Goal: Transaction & Acquisition: Purchase product/service

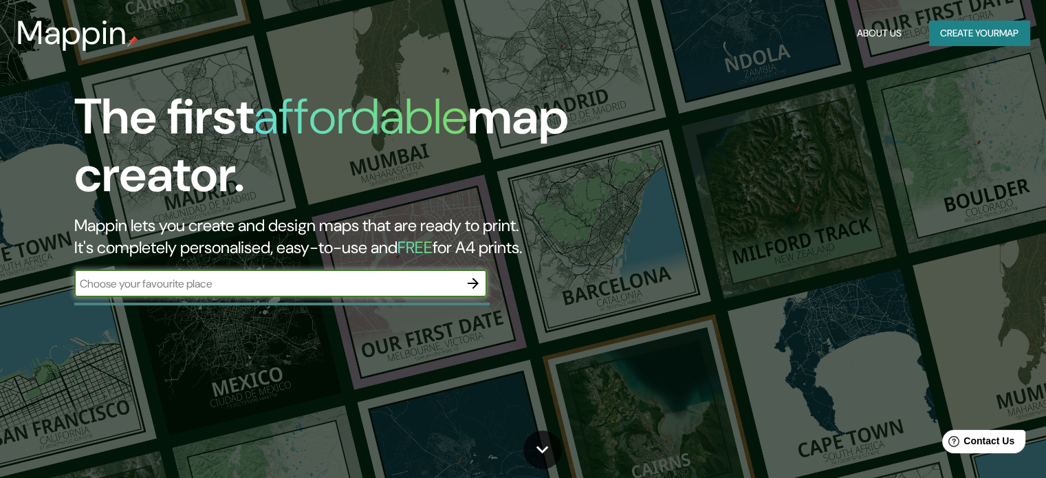
click at [474, 284] on icon "button" at bounding box center [473, 283] width 17 height 17
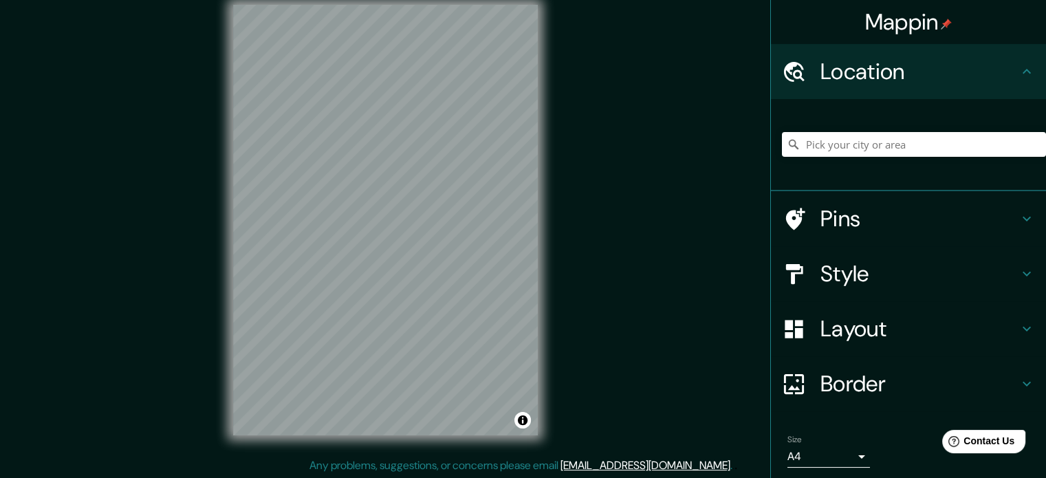
scroll to position [18, 0]
click at [877, 144] on input "Pick your city or area" at bounding box center [914, 144] width 264 height 25
type input "[GEOGRAPHIC_DATA], [GEOGRAPHIC_DATA]"
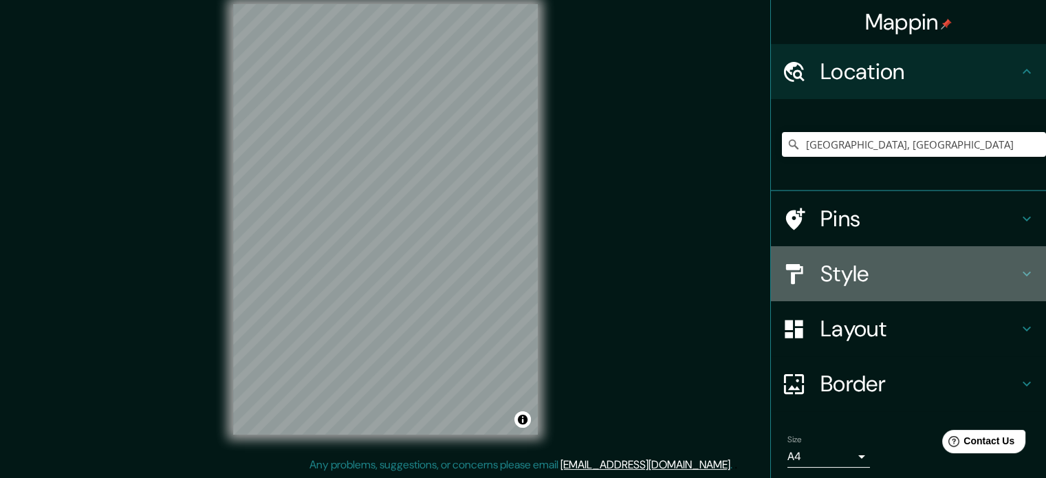
click at [982, 266] on h4 "Style" at bounding box center [919, 274] width 198 height 28
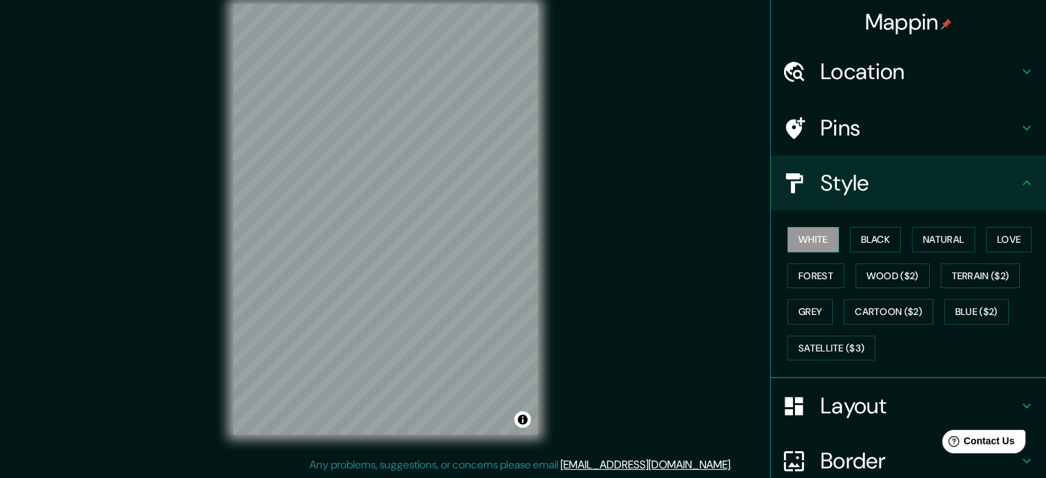
drag, startPoint x: 985, startPoint y: 3, endPoint x: 711, endPoint y: 269, distance: 381.2
click at [711, 269] on div "Mappin Location [GEOGRAPHIC_DATA], [GEOGRAPHIC_DATA] [GEOGRAPHIC_DATA] [GEOGRAP…" at bounding box center [523, 230] width 1046 height 496
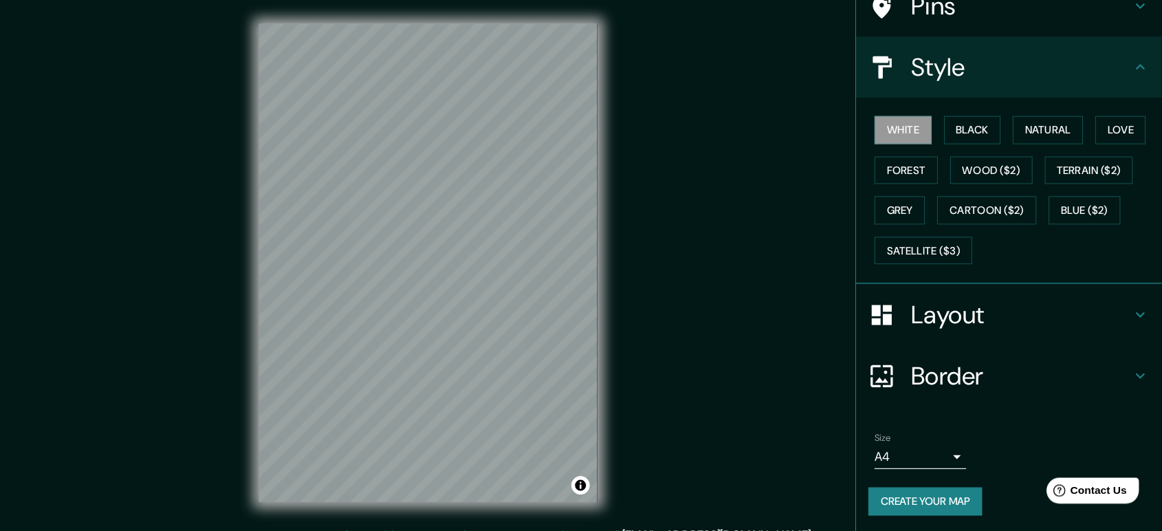
scroll to position [0, 0]
click at [556, 343] on div "© Mapbox © OpenStreetMap Improve this map" at bounding box center [385, 237] width 349 height 474
click at [882, 113] on button "Black" at bounding box center [876, 117] width 52 height 25
click at [799, 118] on button "White" at bounding box center [813, 117] width 52 height 25
click at [877, 109] on button "Black" at bounding box center [876, 117] width 52 height 25
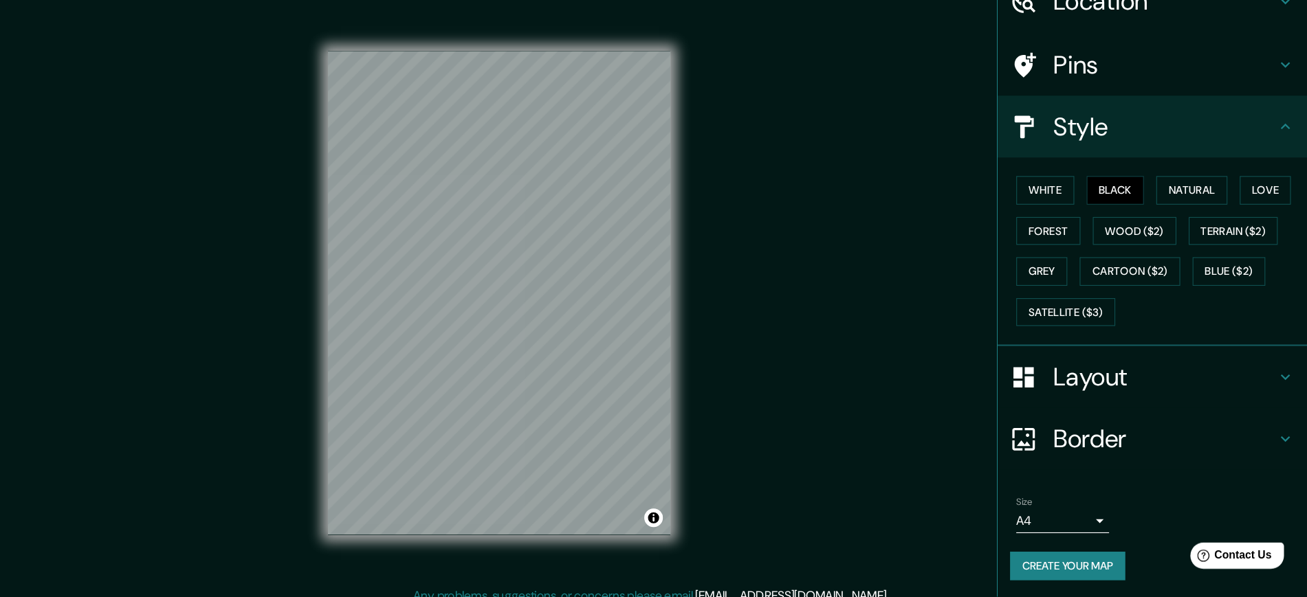
scroll to position [6, 0]
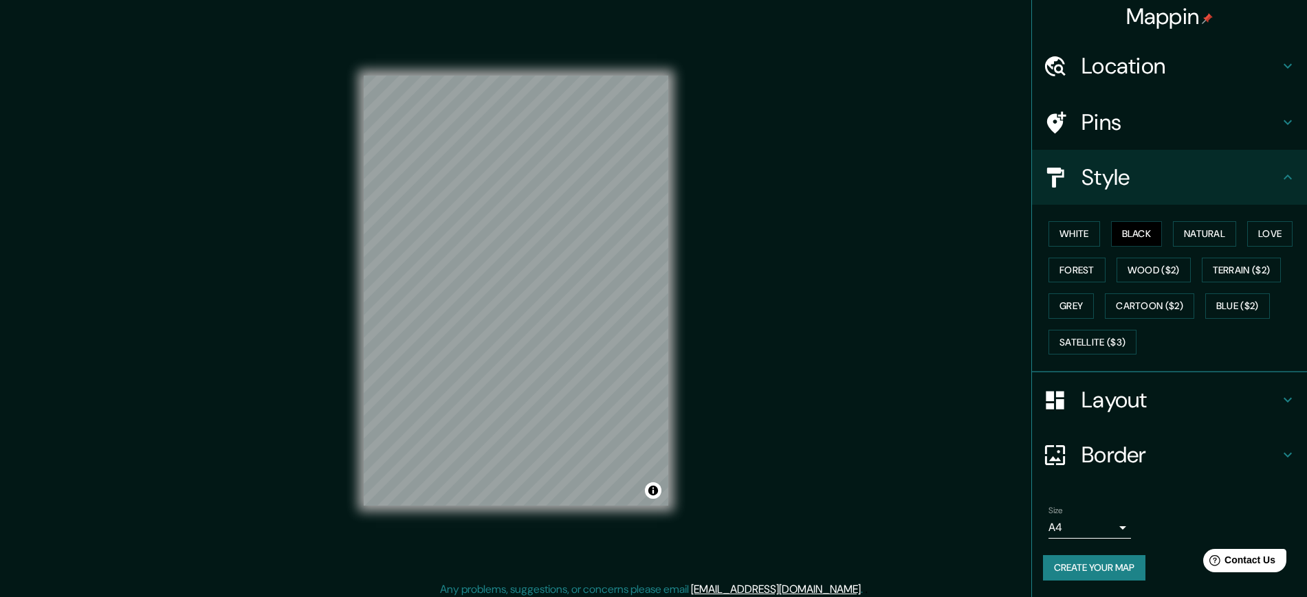
drag, startPoint x: 672, startPoint y: 505, endPoint x: 681, endPoint y: 516, distance: 14.2
click at [681, 477] on div "© Mapbox © OpenStreetMap Improve this map" at bounding box center [516, 291] width 349 height 582
drag, startPoint x: 669, startPoint y: 510, endPoint x: 681, endPoint y: 515, distance: 13.3
click at [681, 477] on div "© Mapbox © OpenStreetMap Improve this map" at bounding box center [516, 291] width 349 height 582
click at [1045, 477] on body "Mappin Location [GEOGRAPHIC_DATA], [GEOGRAPHIC_DATA] [GEOGRAPHIC_DATA] [GEOGRAP…" at bounding box center [653, 298] width 1307 height 597
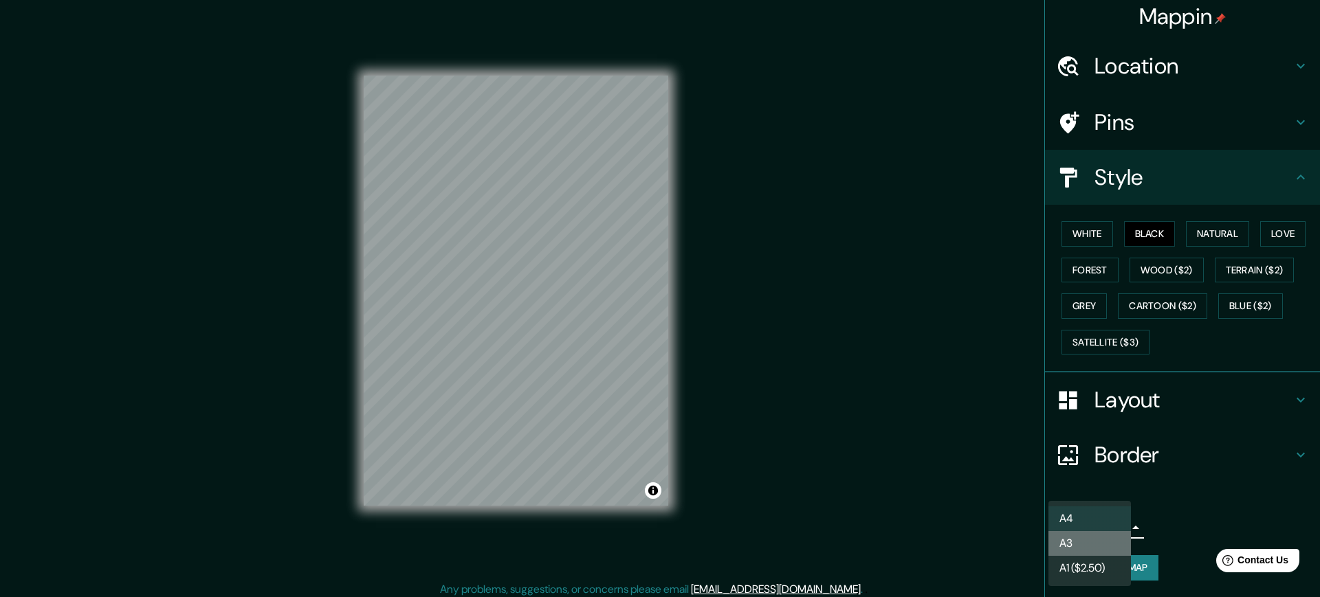
click at [1045, 477] on li "A3" at bounding box center [1090, 543] width 83 height 25
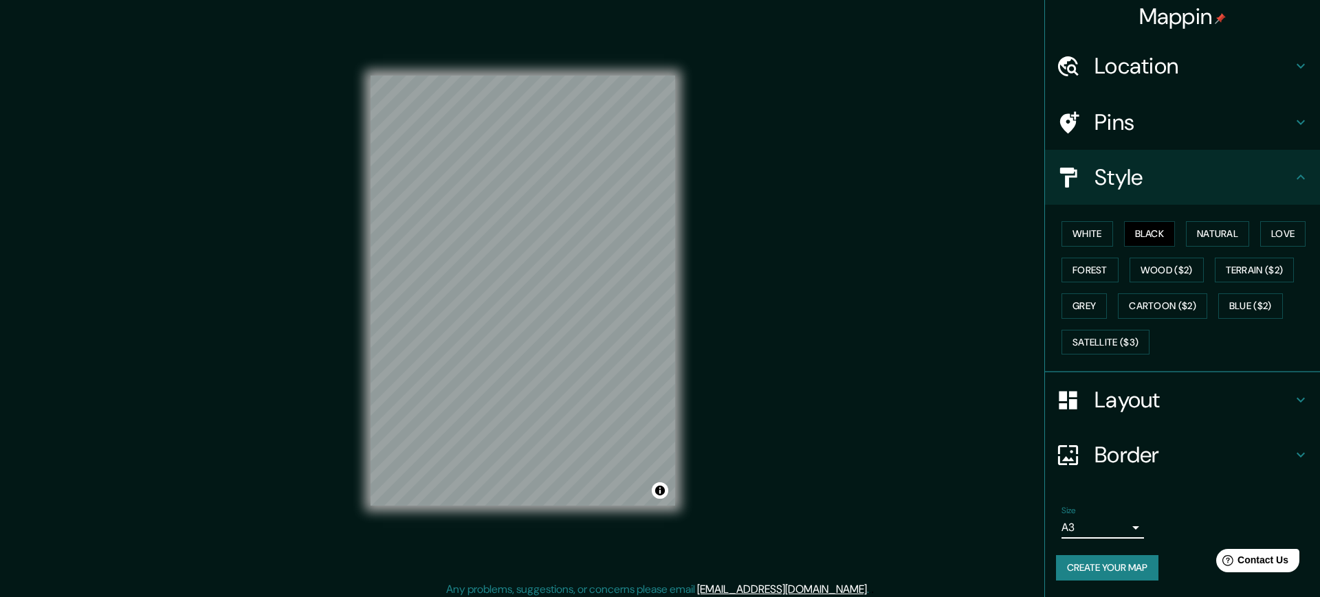
click at [1045, 477] on body "Mappin Location [GEOGRAPHIC_DATA], [GEOGRAPHIC_DATA] [GEOGRAPHIC_DATA] [GEOGRAP…" at bounding box center [660, 298] width 1320 height 597
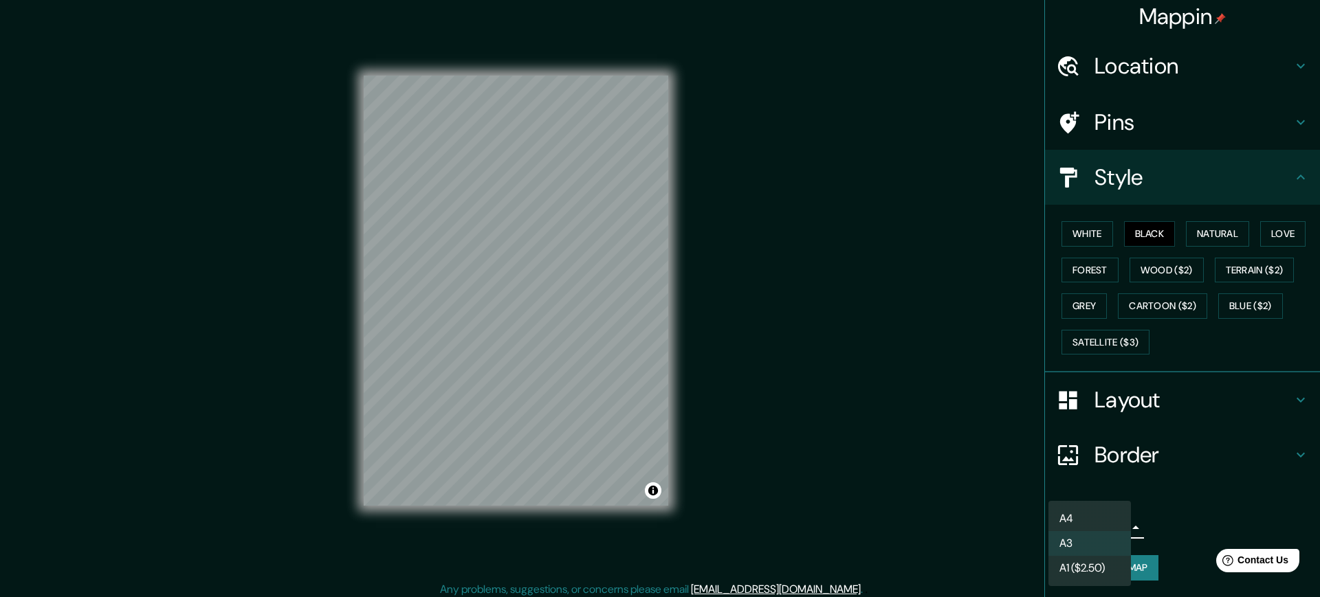
click at [1045, 477] on li "A3" at bounding box center [1090, 543] width 83 height 25
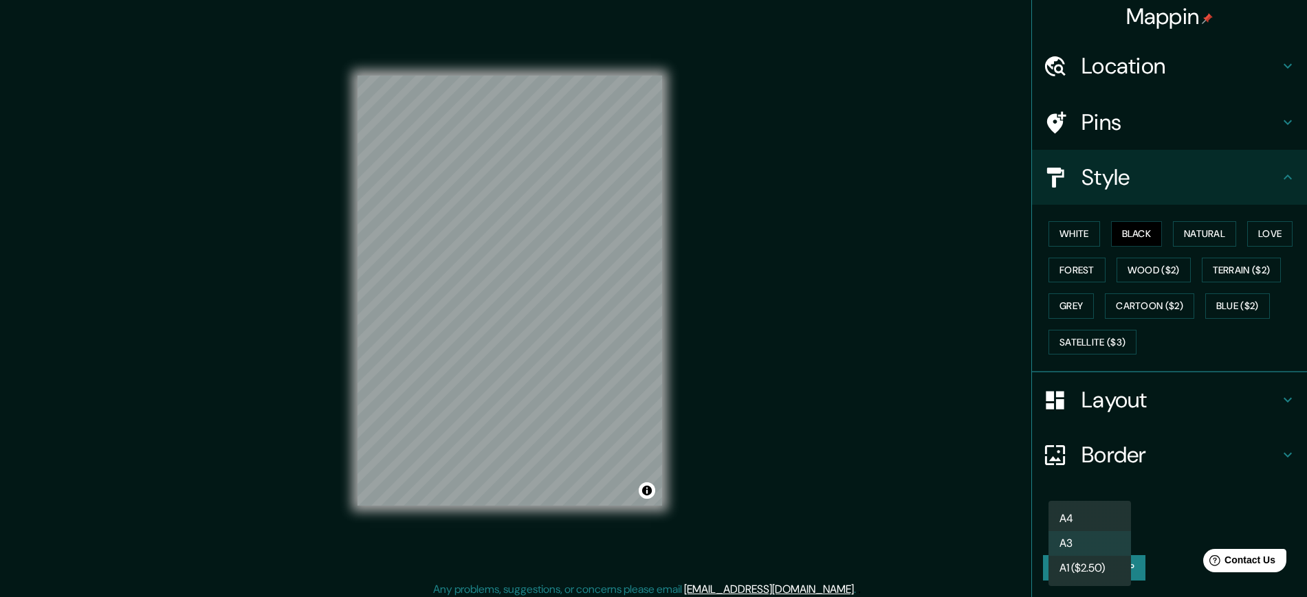
click at [1045, 477] on body "Mappin Location [GEOGRAPHIC_DATA], [GEOGRAPHIC_DATA] [GEOGRAPHIC_DATA] [GEOGRAP…" at bounding box center [653, 298] width 1307 height 597
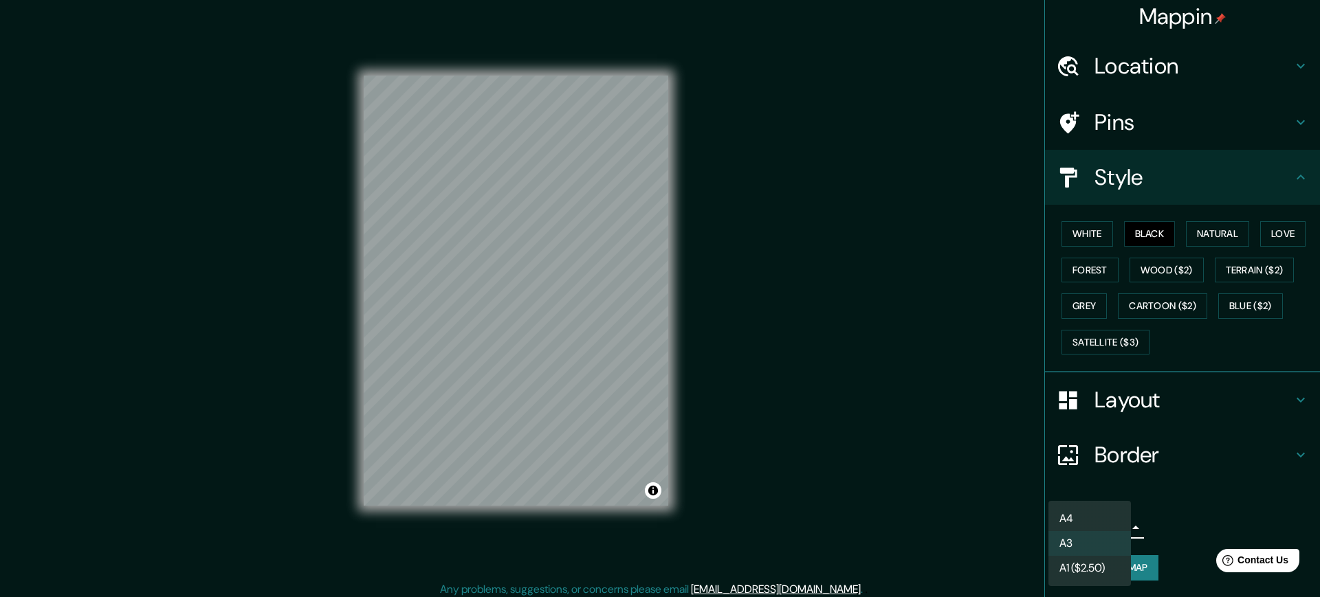
click at [1045, 477] on li "A4" at bounding box center [1090, 519] width 83 height 25
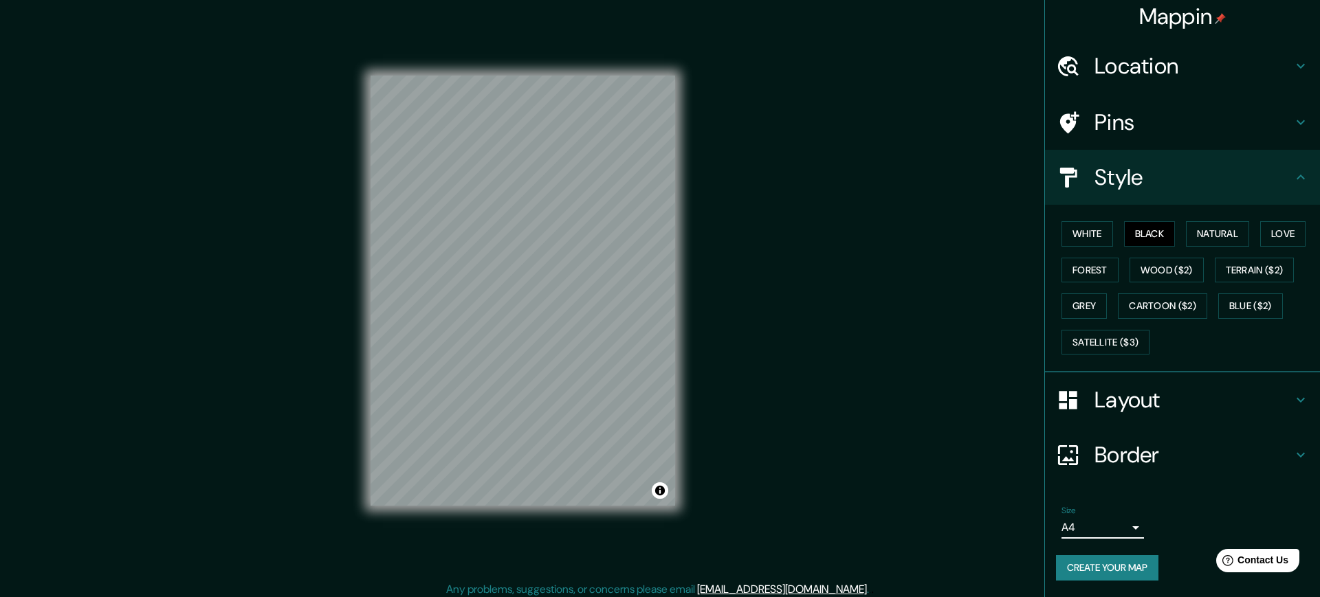
click at [1045, 477] on body "Mappin Location [GEOGRAPHIC_DATA], [GEOGRAPHIC_DATA] [GEOGRAPHIC_DATA] [GEOGRAP…" at bounding box center [660, 298] width 1320 height 597
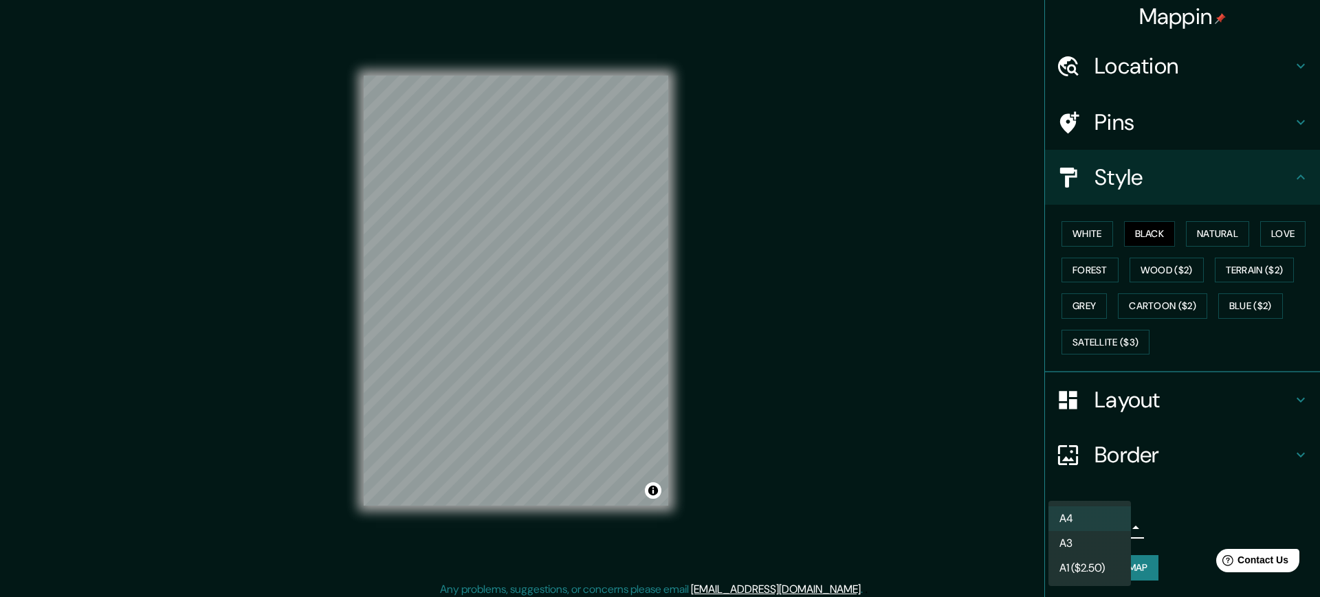
click at [1045, 477] on li "A3" at bounding box center [1090, 543] width 83 height 25
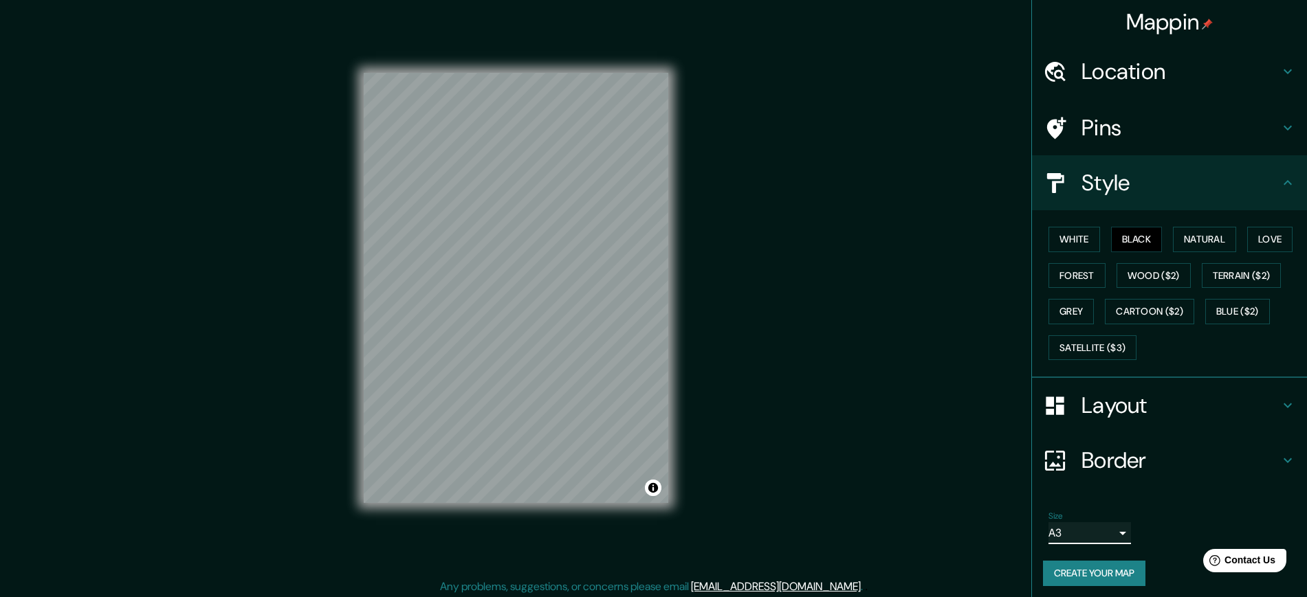
scroll to position [0, 0]
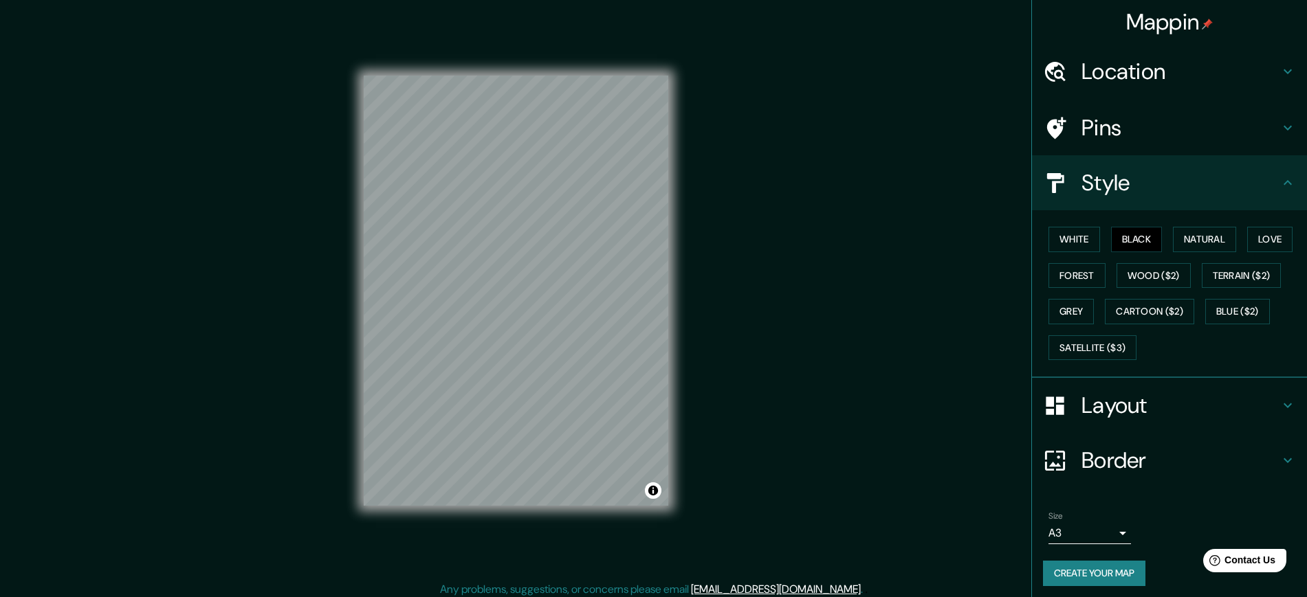
click at [1045, 477] on div "Size A3 a4" at bounding box center [1090, 528] width 83 height 33
click at [1045, 461] on h4 "Border" at bounding box center [1181, 461] width 198 height 28
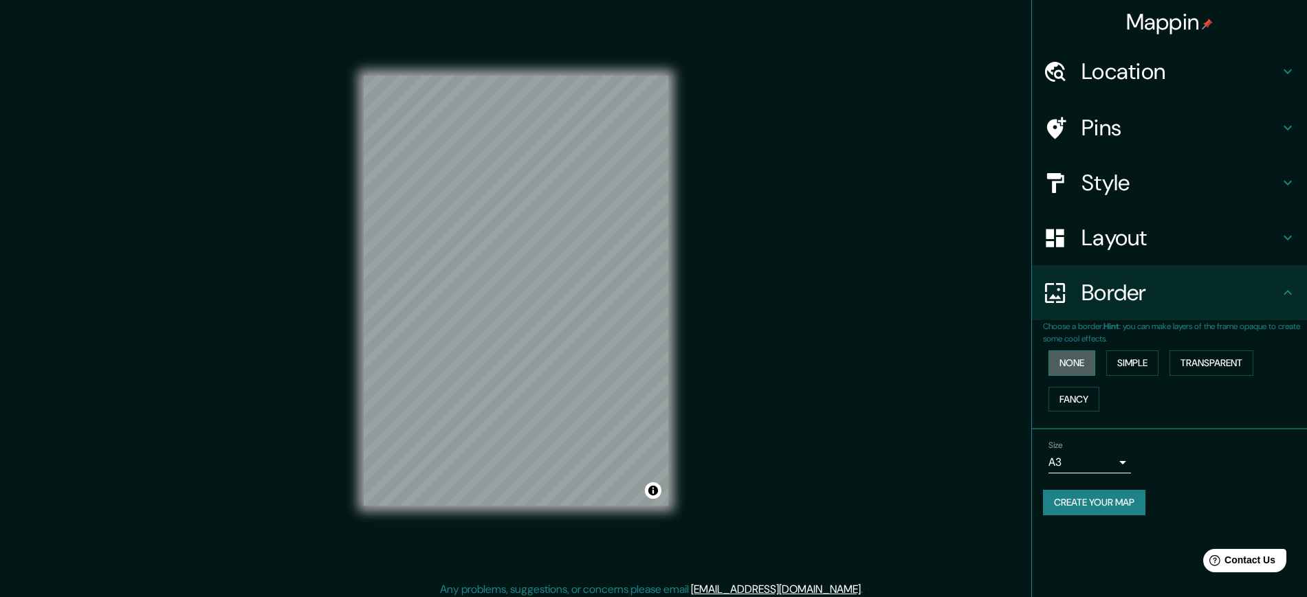
click at [1045, 353] on button "None" at bounding box center [1072, 363] width 47 height 25
click at [1045, 355] on button "Simple" at bounding box center [1132, 363] width 52 height 25
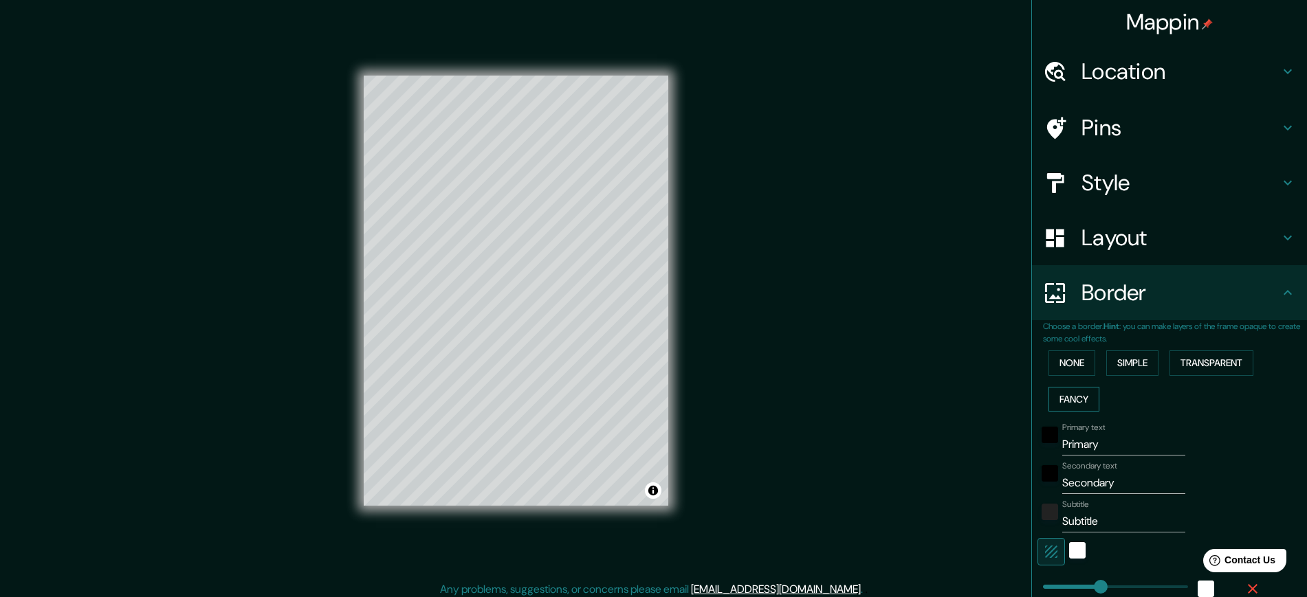
click at [1045, 397] on button "Fancy" at bounding box center [1074, 399] width 51 height 25
click at [1045, 364] on button "None" at bounding box center [1072, 363] width 47 height 25
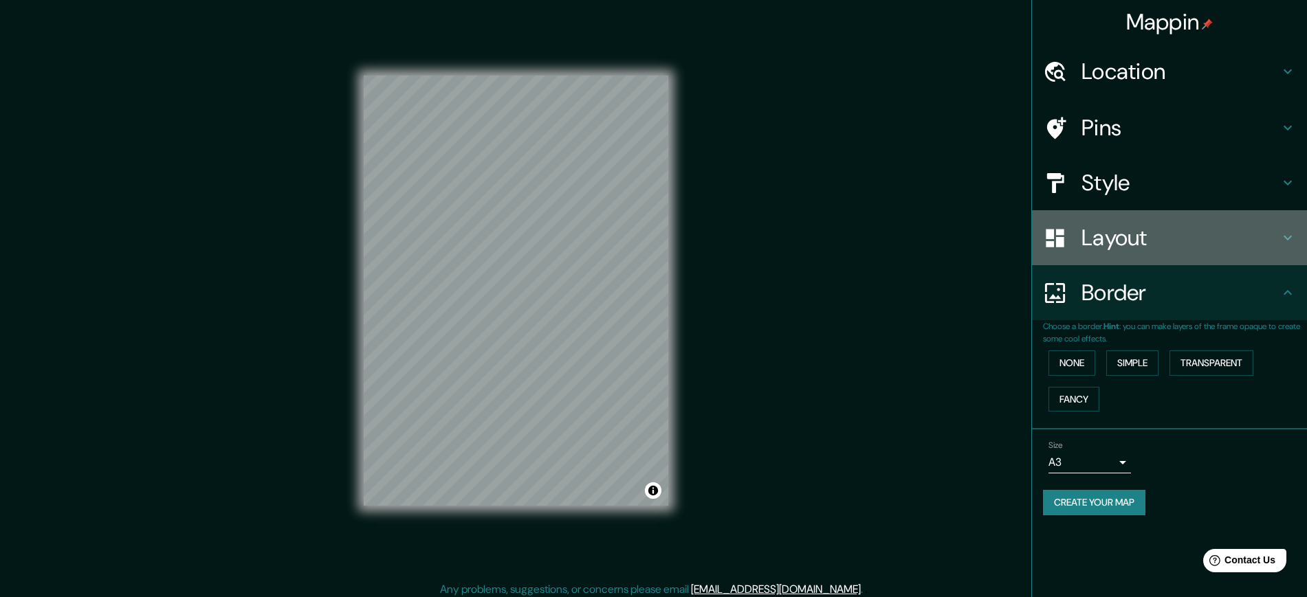
click at [1045, 230] on h4 "Layout" at bounding box center [1181, 238] width 198 height 28
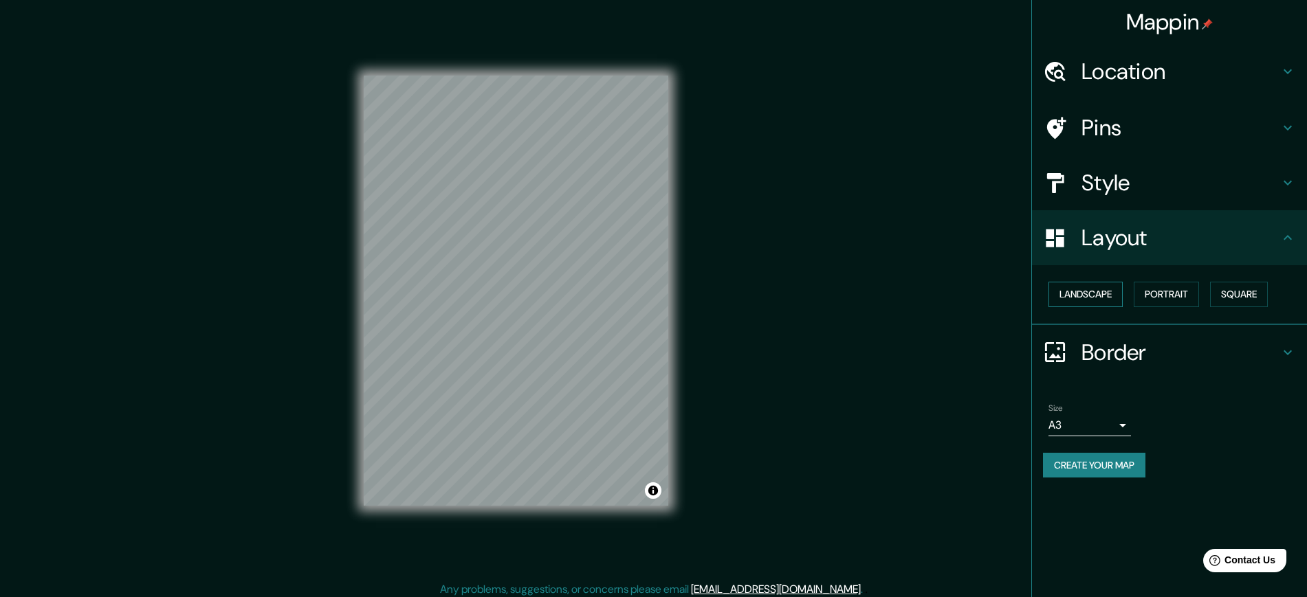
click at [1045, 297] on button "Landscape" at bounding box center [1086, 294] width 74 height 25
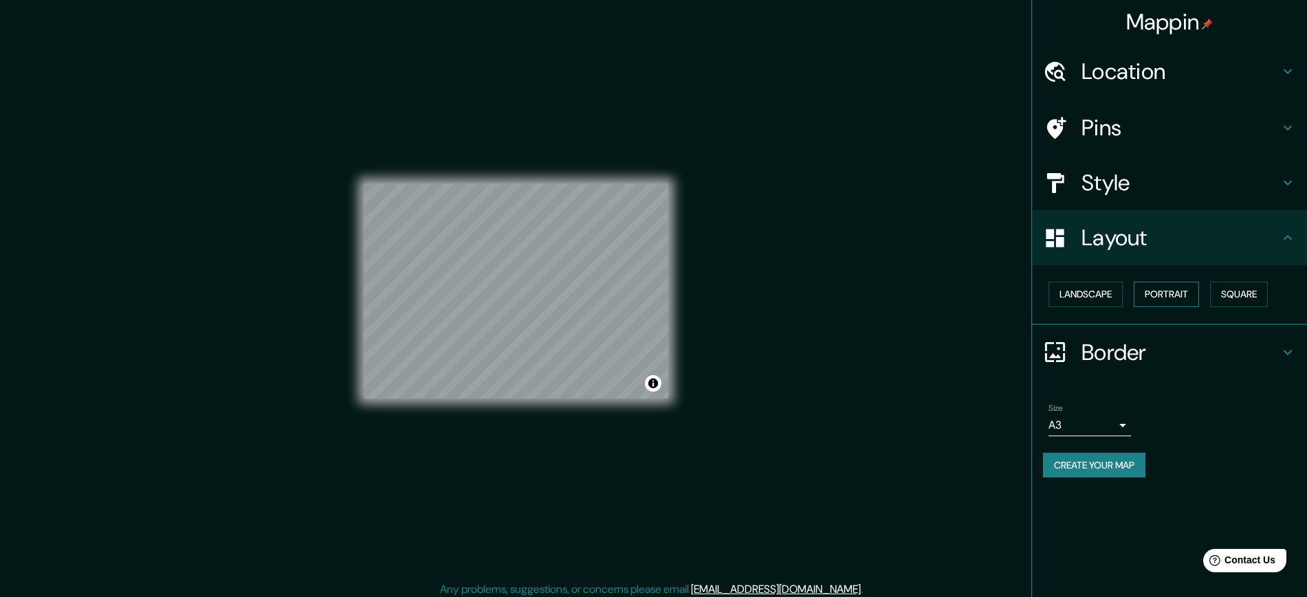
click at [1045, 297] on button "Portrait" at bounding box center [1166, 294] width 65 height 25
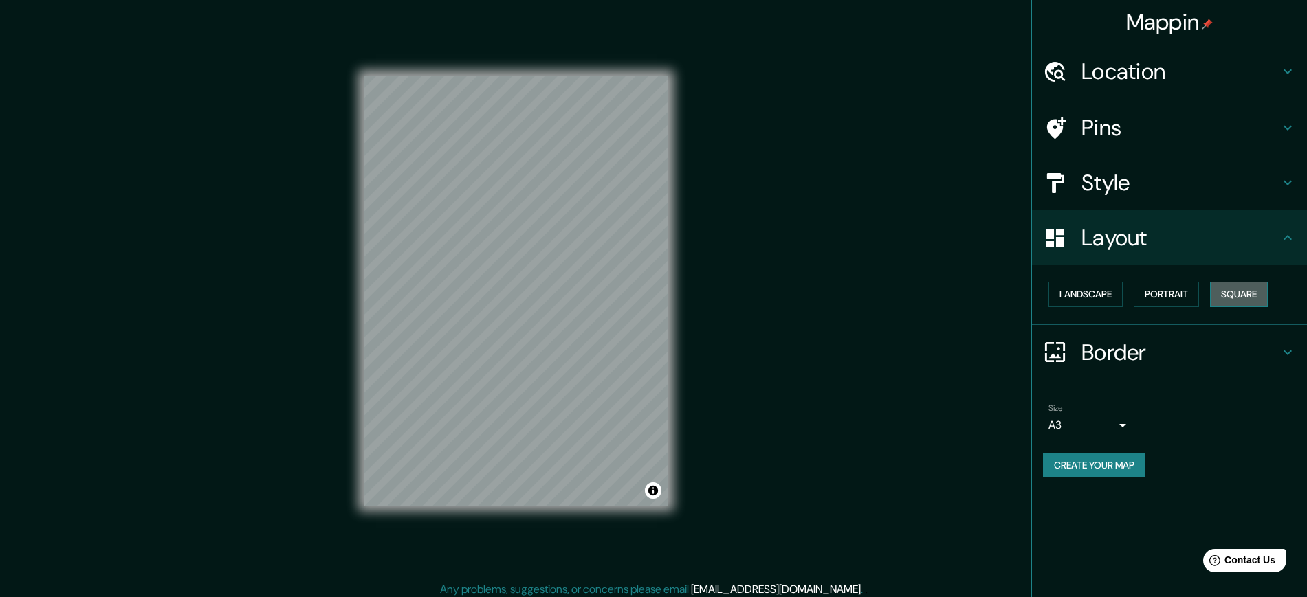
click at [1045, 297] on button "Square" at bounding box center [1239, 294] width 58 height 25
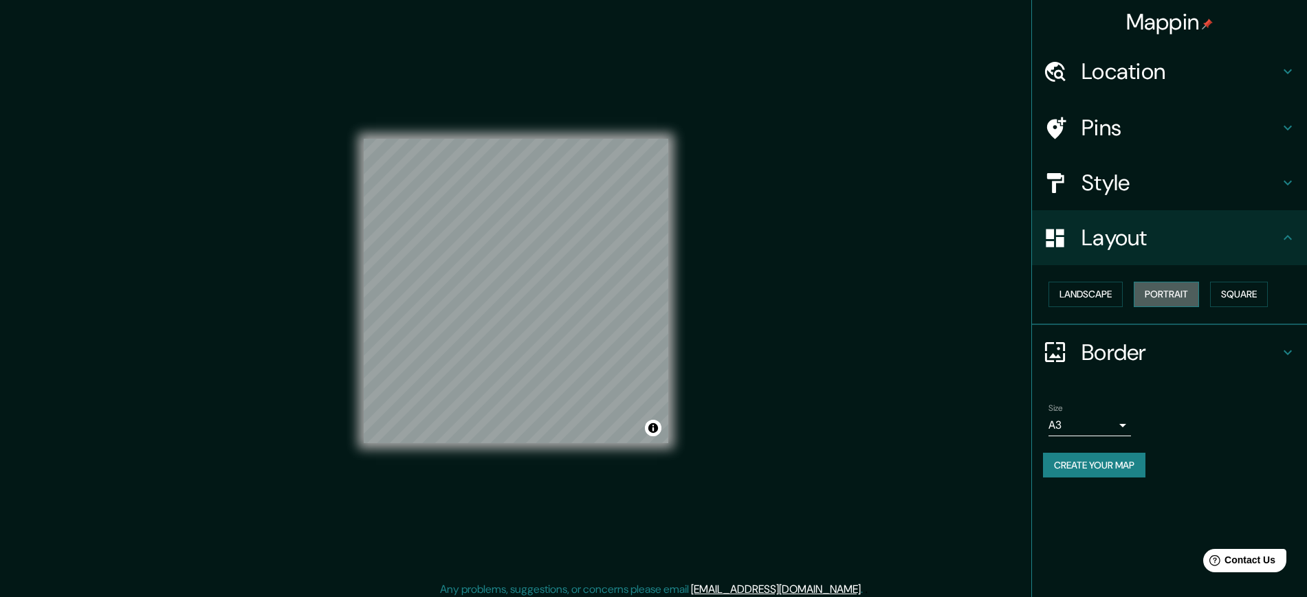
click at [1045, 302] on button "Portrait" at bounding box center [1166, 294] width 65 height 25
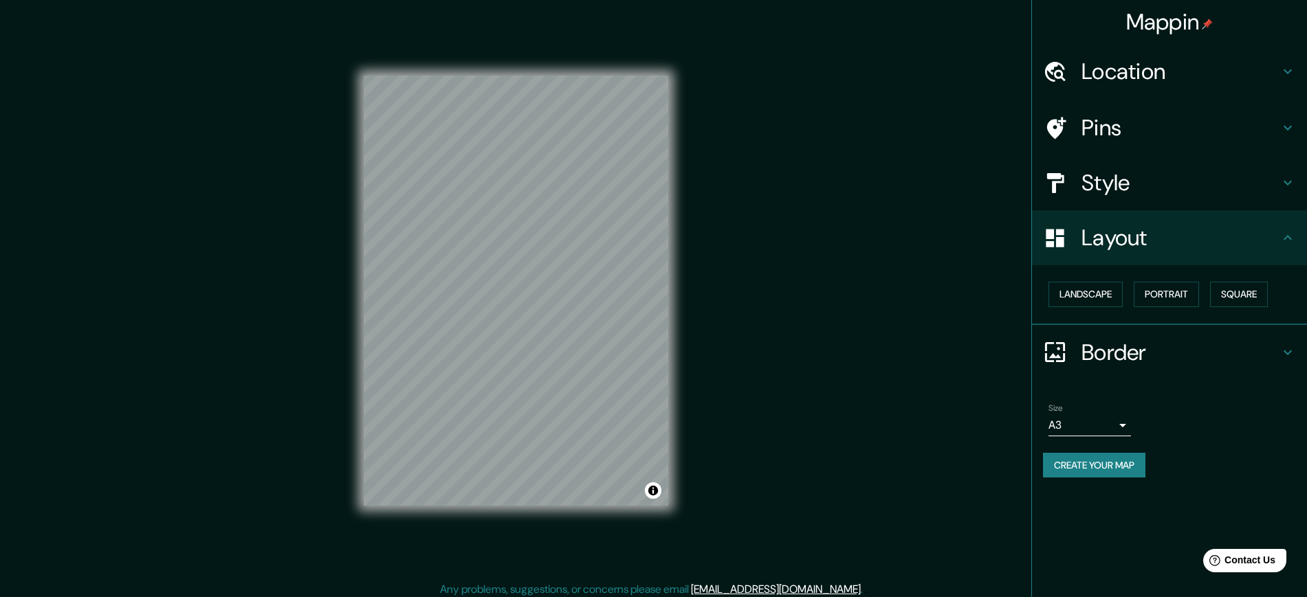
click at [1045, 198] on div "Style" at bounding box center [1169, 182] width 275 height 55
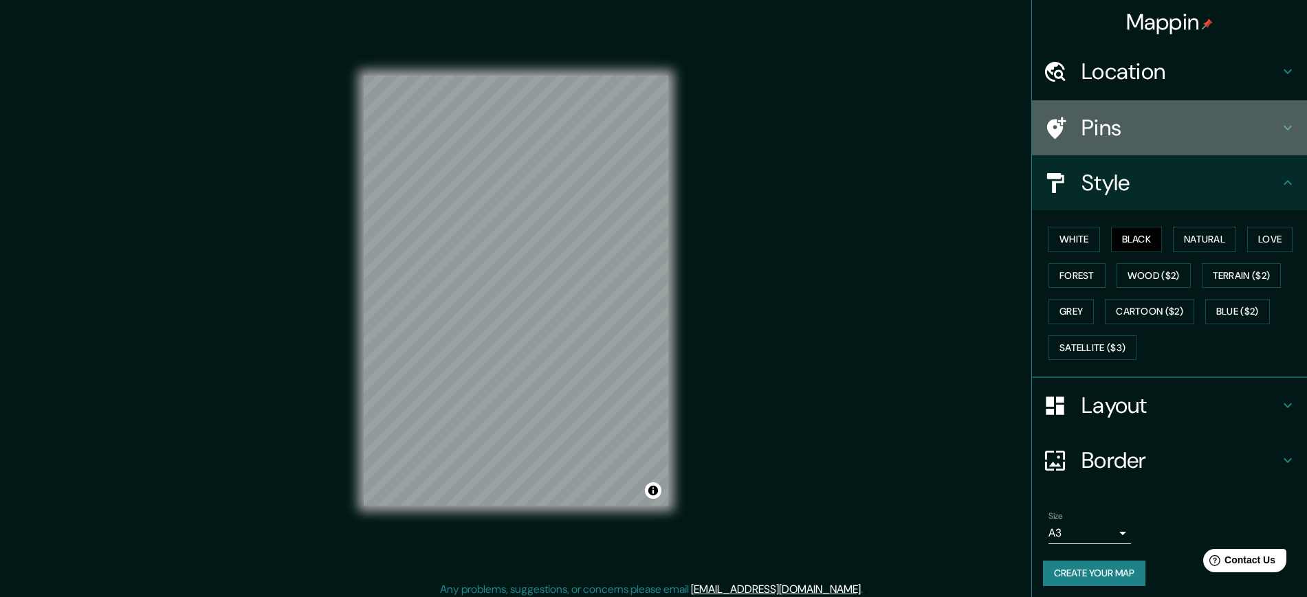
click at [1045, 149] on div "Pins" at bounding box center [1169, 127] width 275 height 55
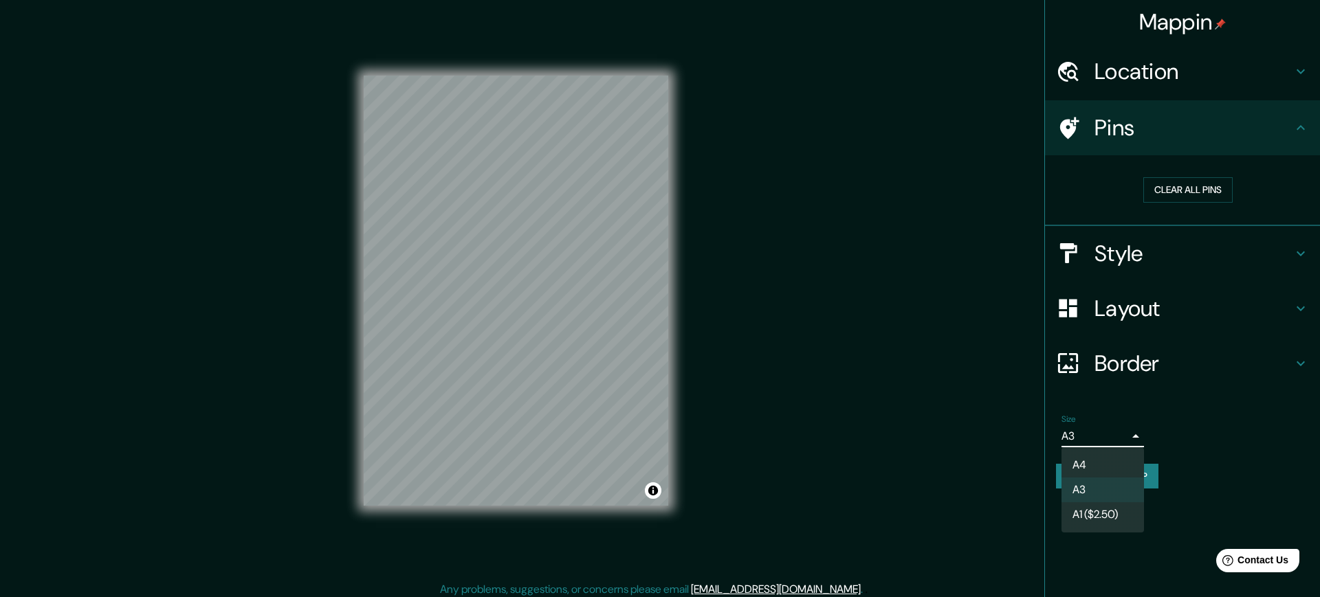
click at [1045, 435] on body "Mappin Location [GEOGRAPHIC_DATA], [GEOGRAPHIC_DATA] [GEOGRAPHIC_DATA] [GEOGRAP…" at bounding box center [660, 298] width 1320 height 597
click at [1045, 477] on li "A3" at bounding box center [1103, 490] width 83 height 25
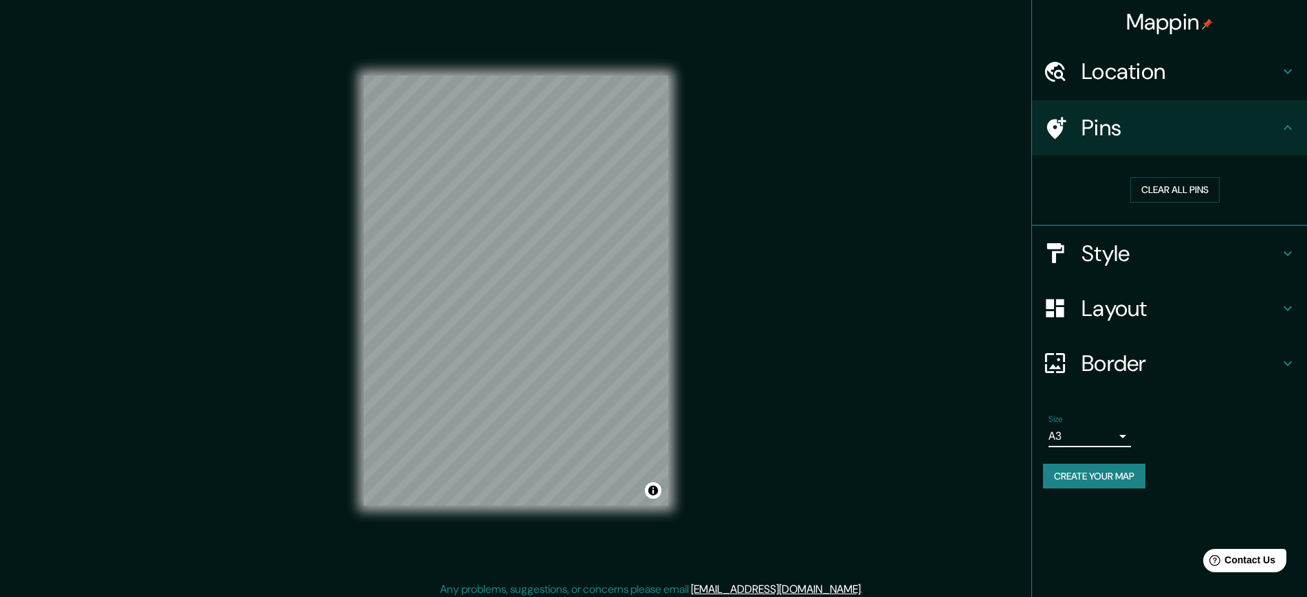
click at [1045, 436] on body "Mappin Location [GEOGRAPHIC_DATA], [GEOGRAPHIC_DATA] [GEOGRAPHIC_DATA] [GEOGRAP…" at bounding box center [653, 298] width 1307 height 597
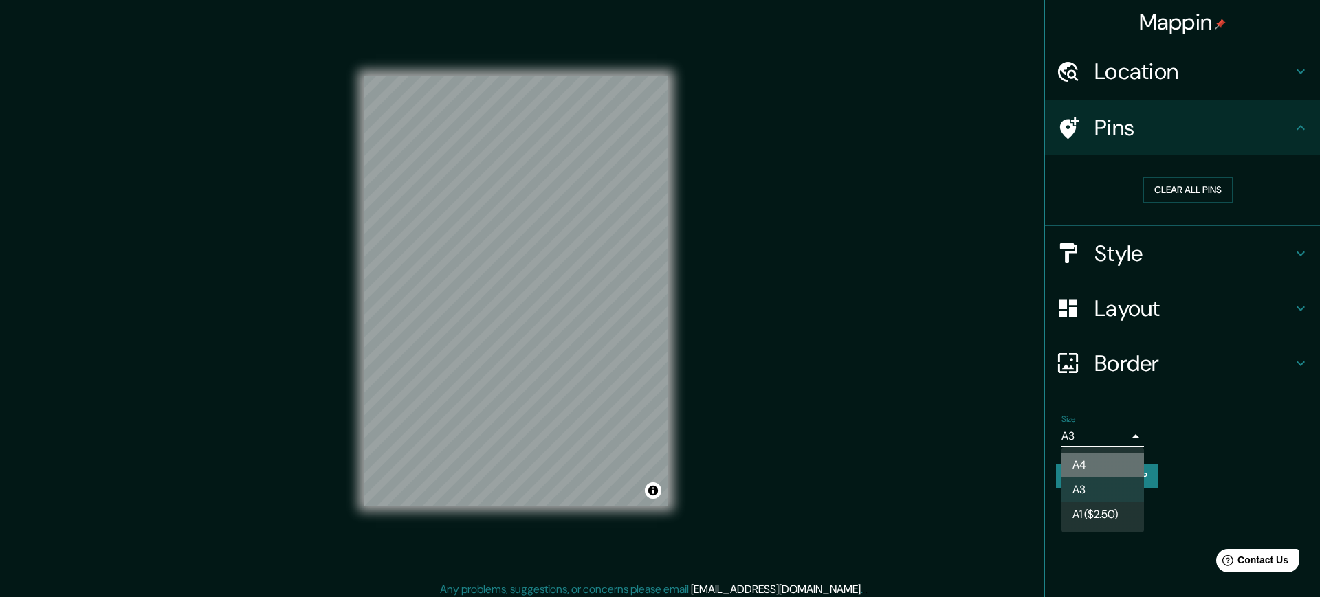
click at [1045, 459] on li "A4" at bounding box center [1103, 465] width 83 height 25
type input "single"
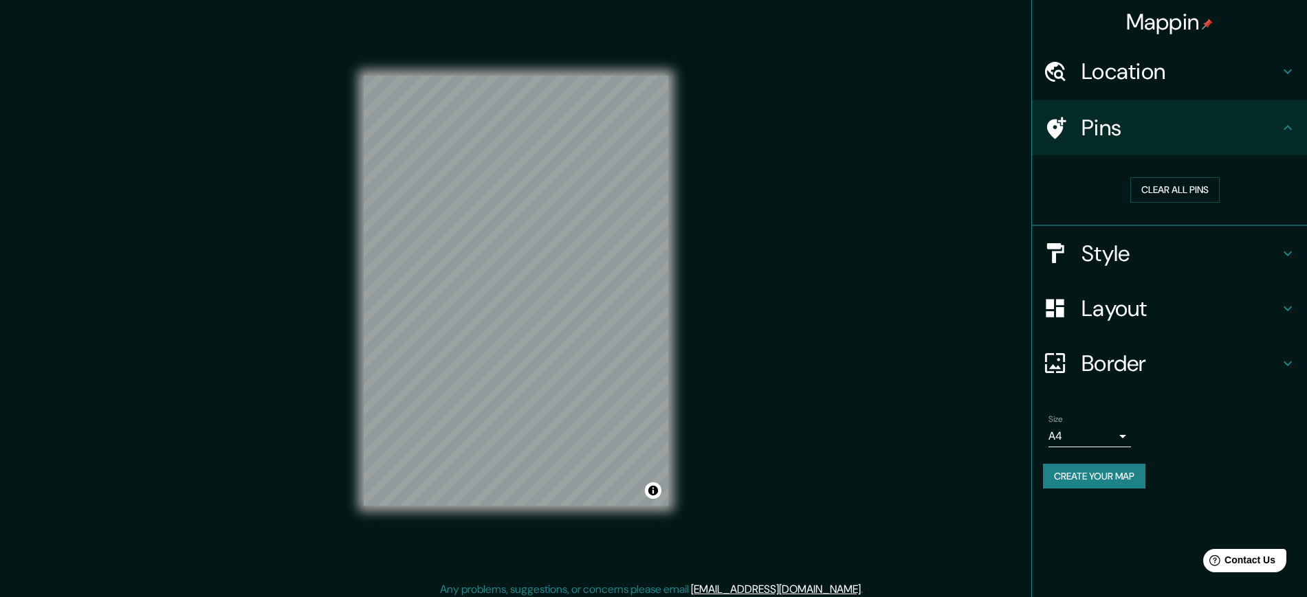
click at [1045, 246] on h4 "Style" at bounding box center [1181, 254] width 198 height 28
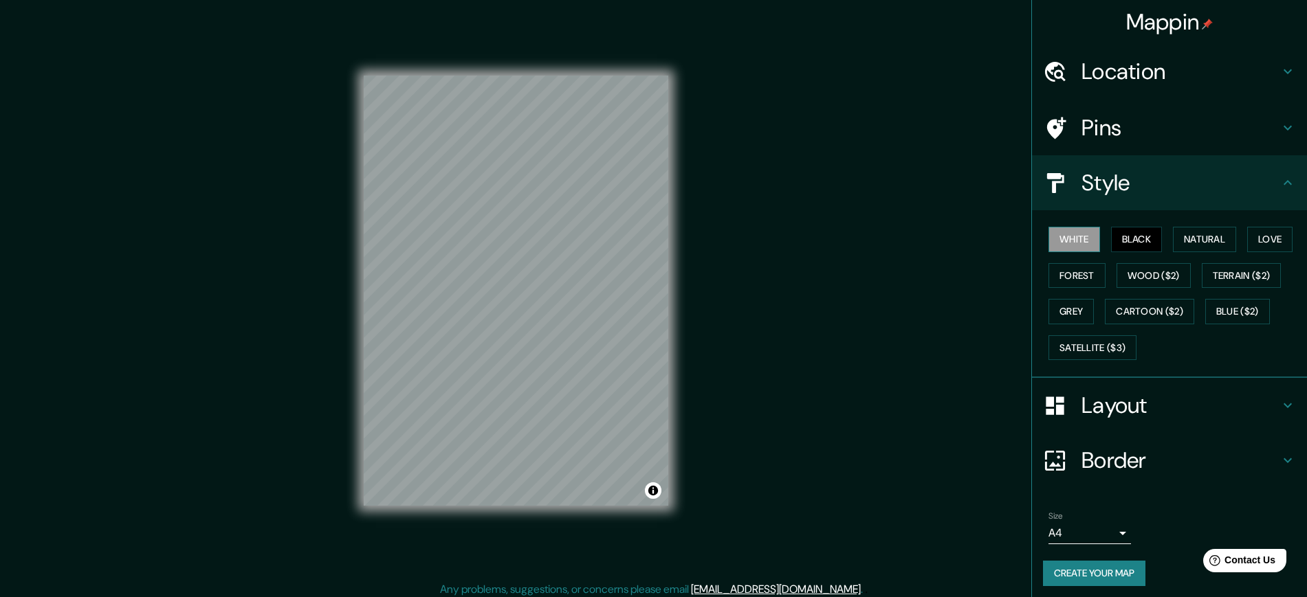
click at [1045, 244] on button "White" at bounding box center [1075, 239] width 52 height 25
click at [1045, 267] on button "Forest" at bounding box center [1077, 275] width 57 height 25
click at [1045, 277] on button "Terrain ($2)" at bounding box center [1242, 275] width 80 height 25
click at [1045, 306] on button "Blue ($2)" at bounding box center [1237, 311] width 65 height 25
click at [1045, 314] on button "Cartoon ($2)" at bounding box center [1149, 311] width 89 height 25
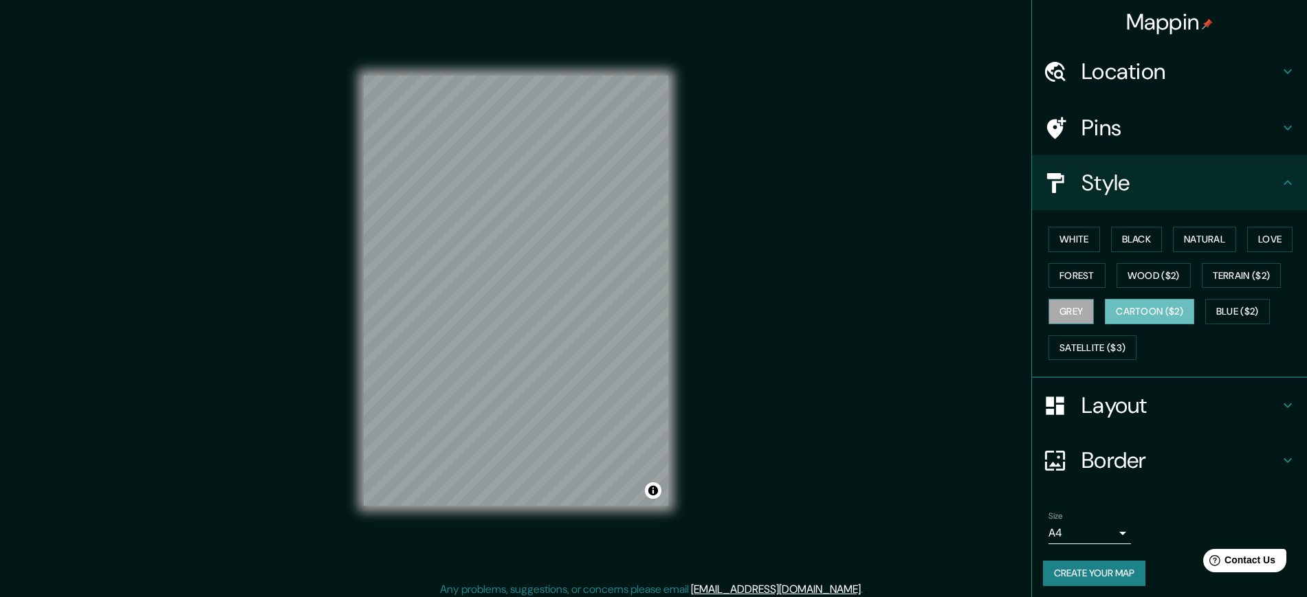
click at [1045, 322] on button "Grey" at bounding box center [1071, 311] width 45 height 25
click at [1045, 283] on button "Forest" at bounding box center [1077, 275] width 57 height 25
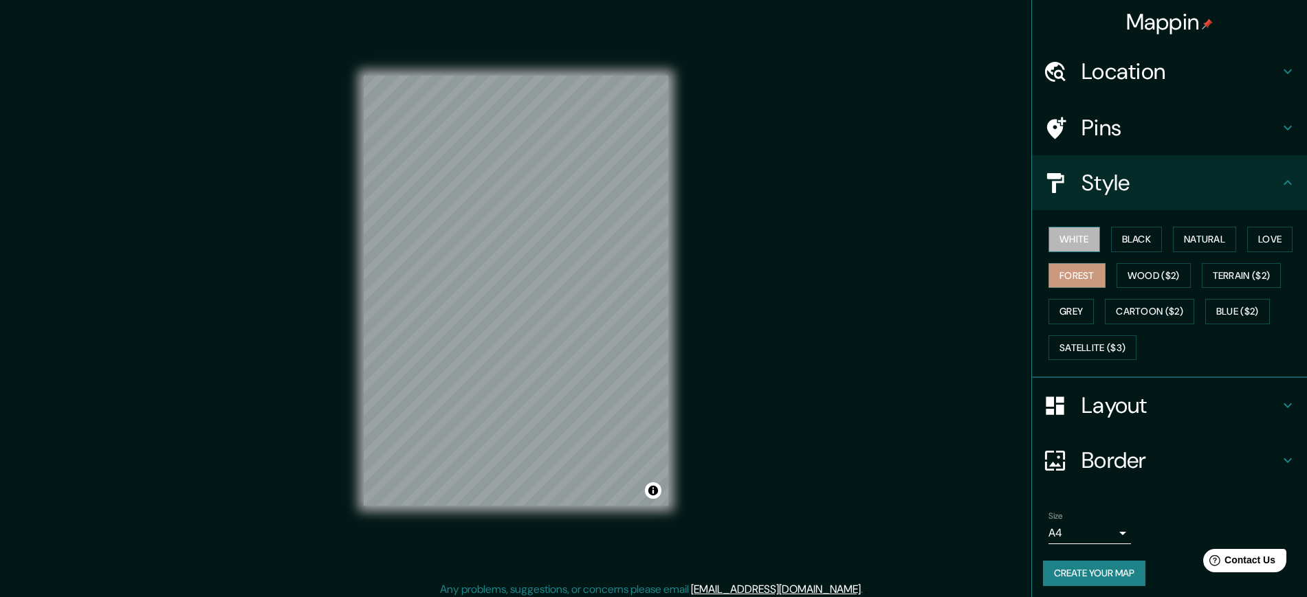
click at [1045, 242] on button "White" at bounding box center [1075, 239] width 52 height 25
click at [1045, 232] on button "Black" at bounding box center [1137, 239] width 52 height 25
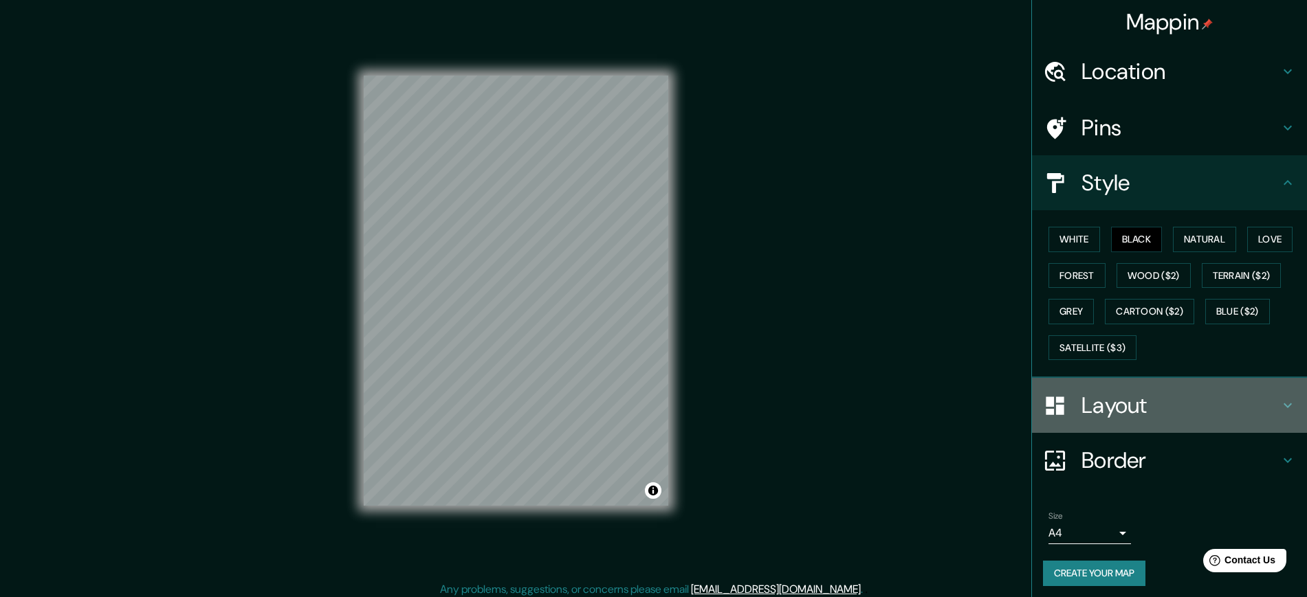
click at [1045, 398] on h4 "Layout" at bounding box center [1181, 406] width 198 height 28
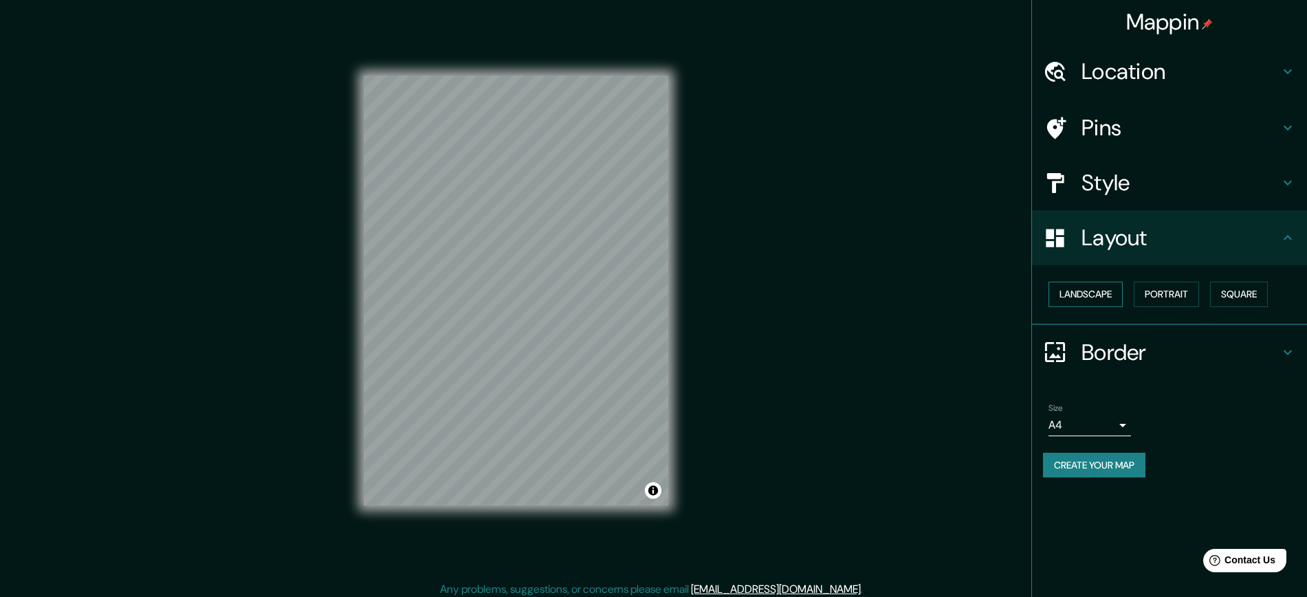
click at [1045, 299] on button "Landscape" at bounding box center [1086, 294] width 74 height 25
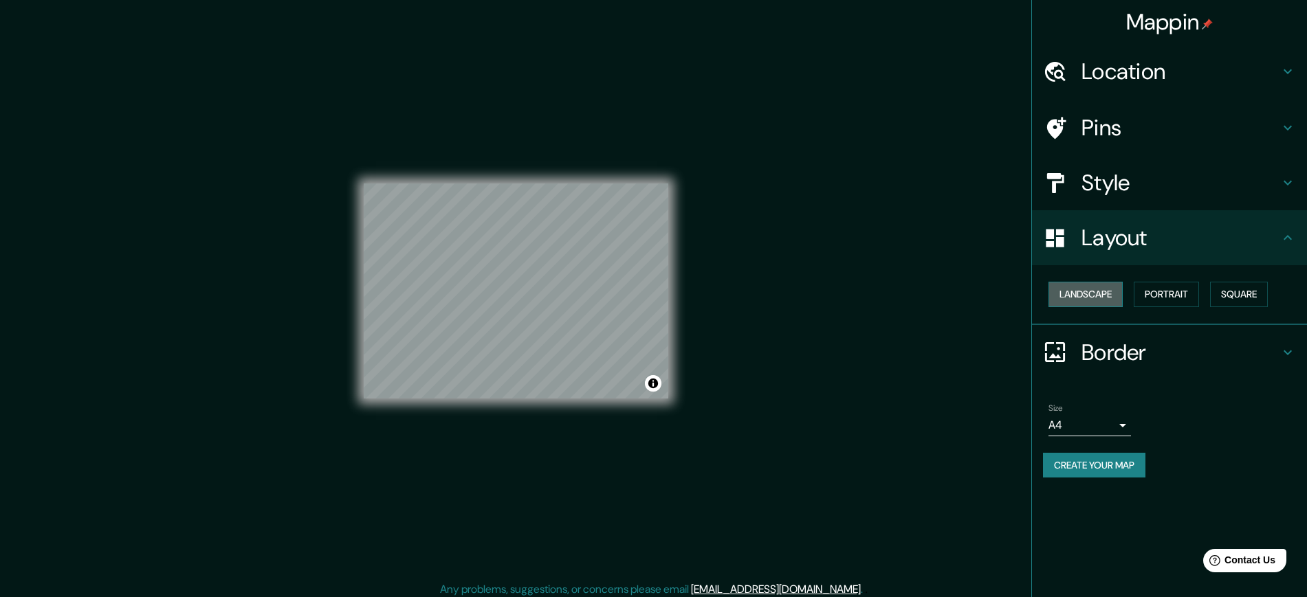
click at [1045, 299] on button "Landscape" at bounding box center [1086, 294] width 74 height 25
click at [1045, 291] on button "Portrait" at bounding box center [1166, 294] width 65 height 25
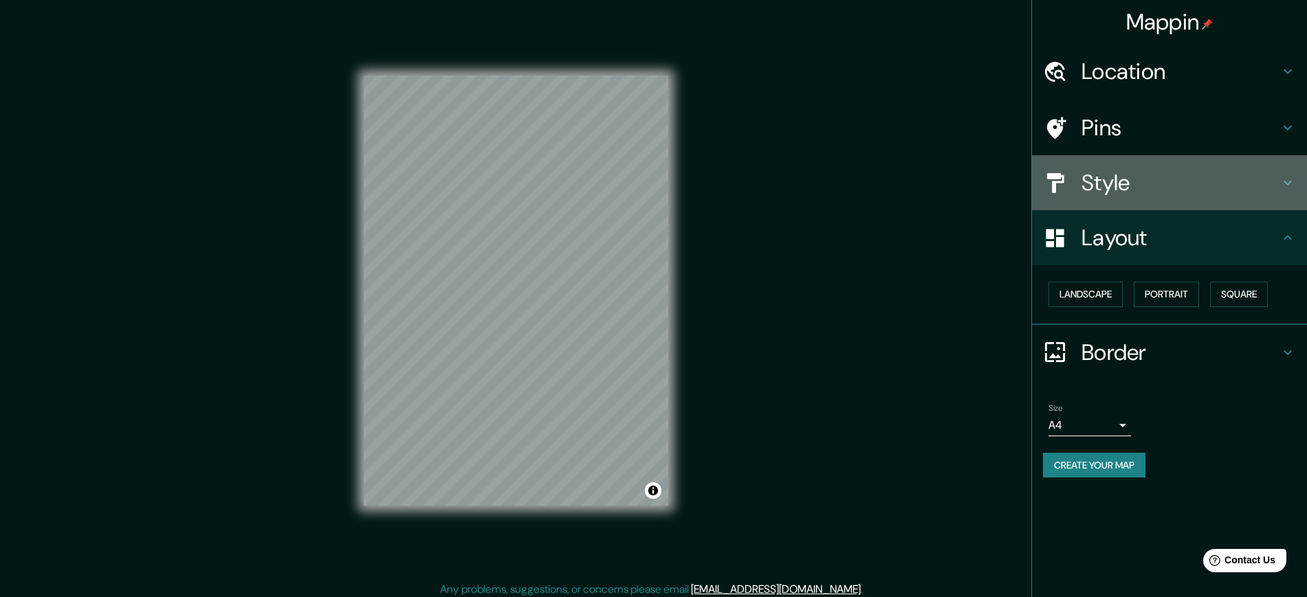
click at [1045, 178] on h4 "Style" at bounding box center [1181, 183] width 198 height 28
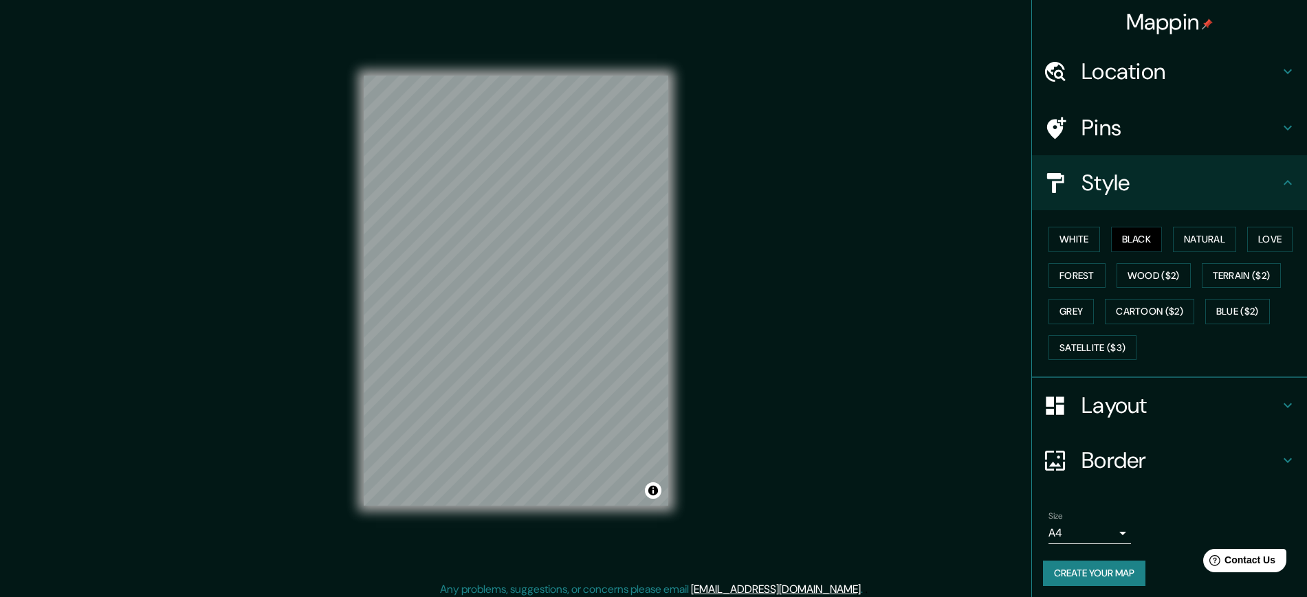
click at [1045, 125] on h4 "Pins" at bounding box center [1181, 128] width 198 height 28
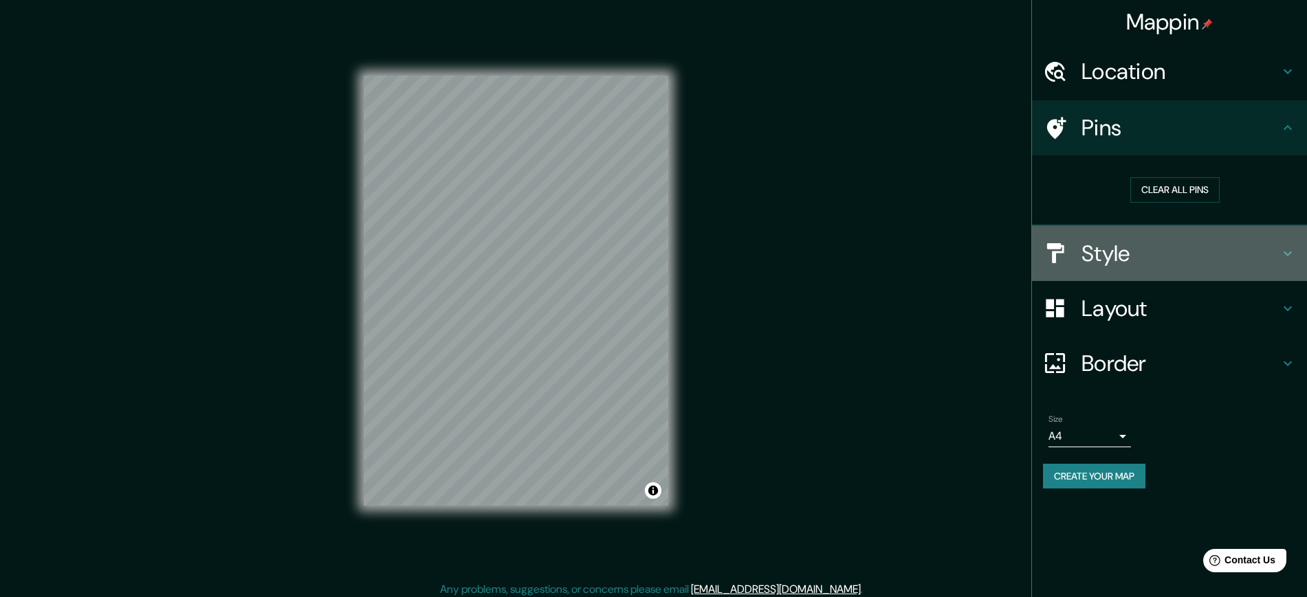
click at [1045, 267] on h4 "Style" at bounding box center [1181, 254] width 198 height 28
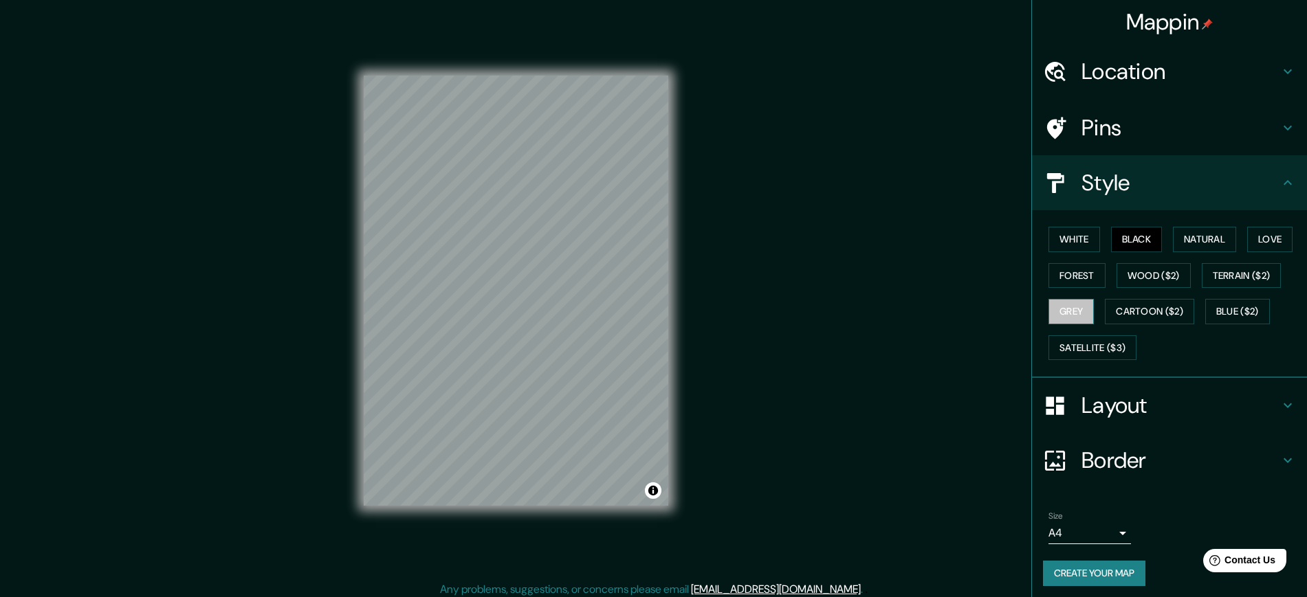
click at [1045, 305] on button "Grey" at bounding box center [1071, 311] width 45 height 25
click at [1045, 307] on button "Cartoon ($2)" at bounding box center [1149, 311] width 89 height 25
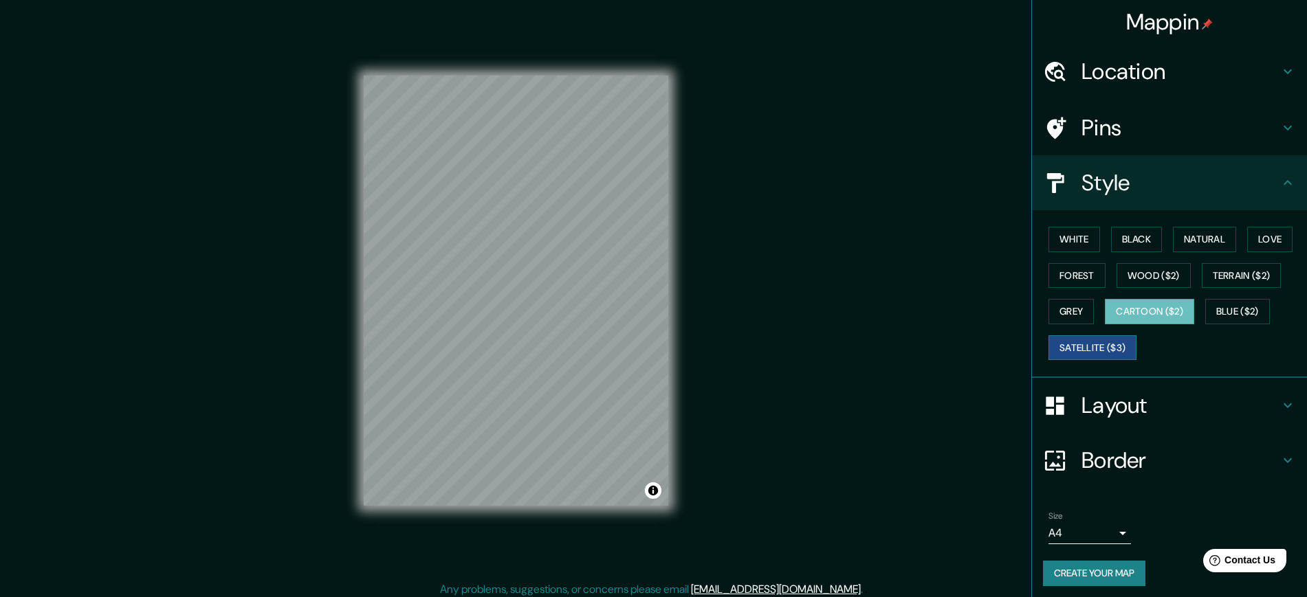
click at [1045, 346] on button "Satellite ($3)" at bounding box center [1093, 348] width 88 height 25
click at [1045, 317] on button "Blue ($2)" at bounding box center [1237, 311] width 65 height 25
click at [1045, 314] on button "Cartoon ($2)" at bounding box center [1149, 311] width 89 height 25
click at [1045, 276] on button "Wood ($2)" at bounding box center [1154, 275] width 74 height 25
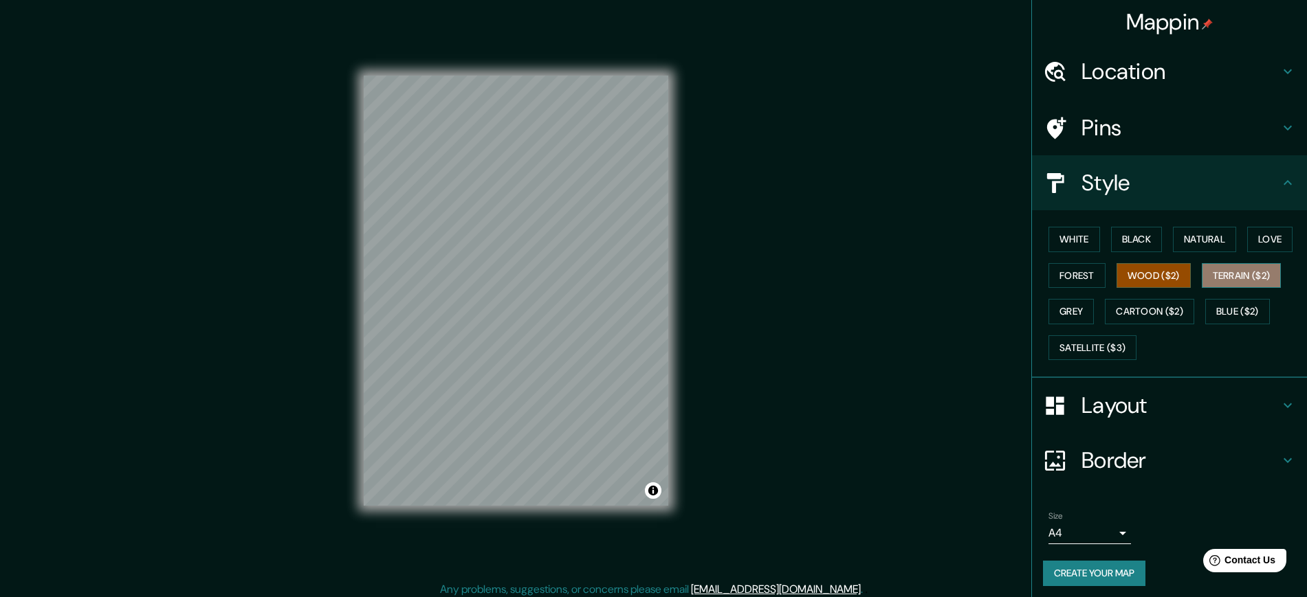
click at [1045, 274] on button "Terrain ($2)" at bounding box center [1242, 275] width 80 height 25
click at [1045, 243] on button "Natural" at bounding box center [1204, 239] width 63 height 25
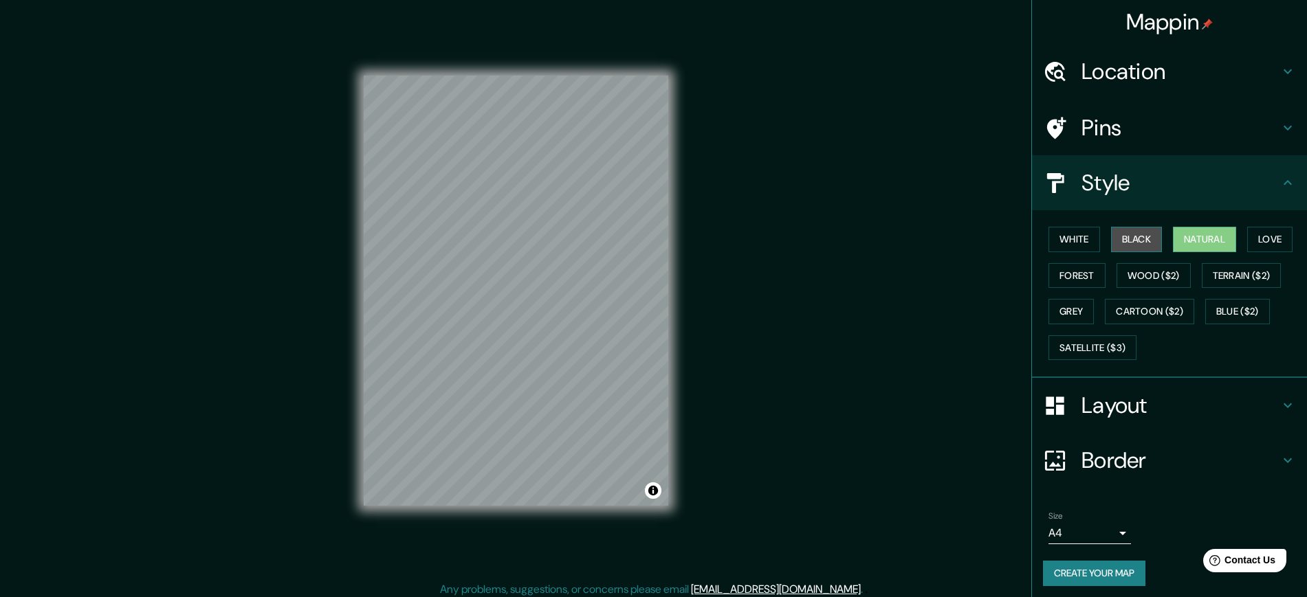
click at [1045, 243] on button "Black" at bounding box center [1137, 239] width 52 height 25
click at [1045, 232] on button "White" at bounding box center [1075, 239] width 52 height 25
click at [1045, 228] on button "Black" at bounding box center [1137, 239] width 52 height 25
click at [657, 477] on button "Toggle attribution" at bounding box center [653, 491] width 17 height 17
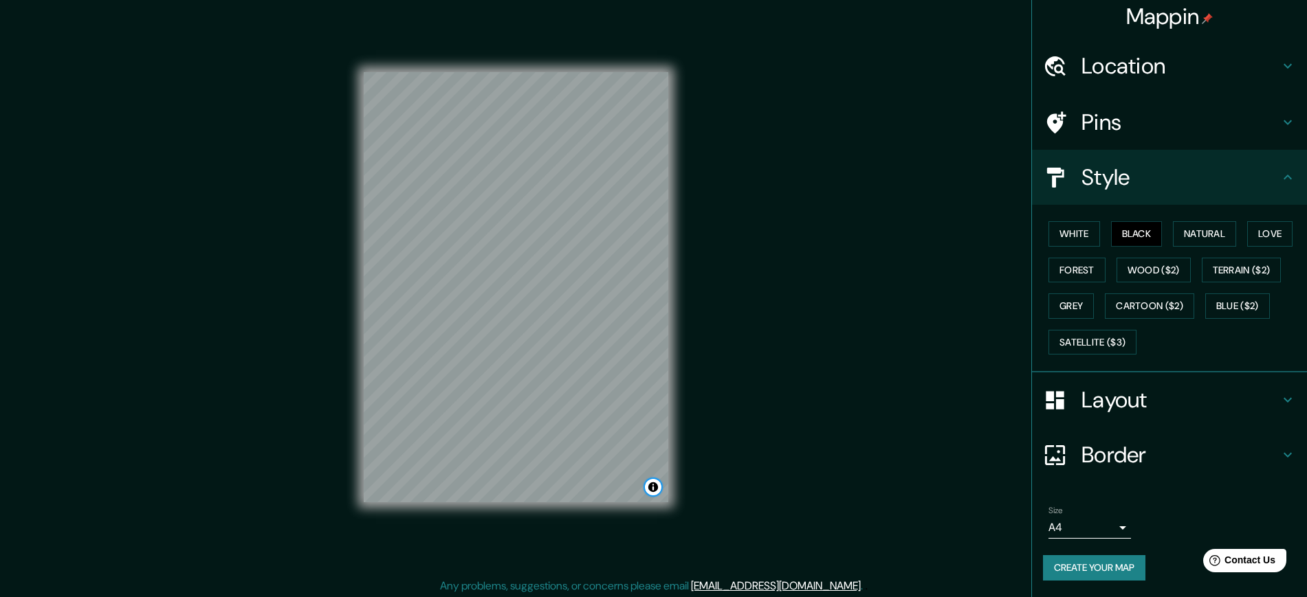
scroll to position [6, 0]
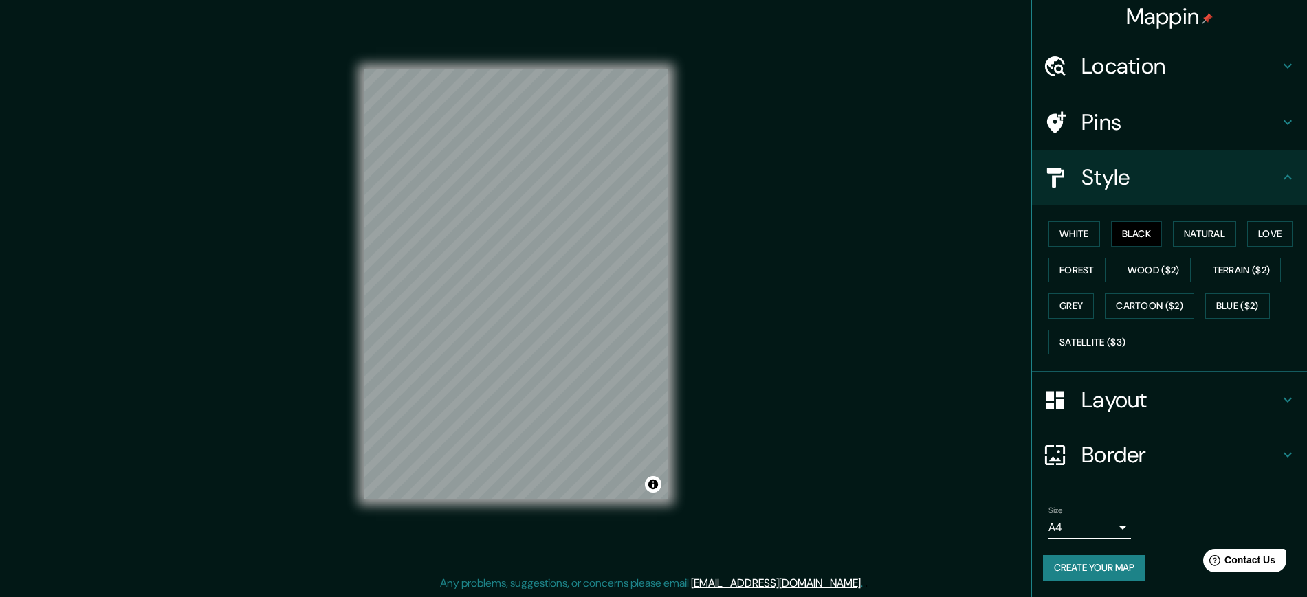
click at [1045, 464] on h4 "Border" at bounding box center [1181, 455] width 198 height 28
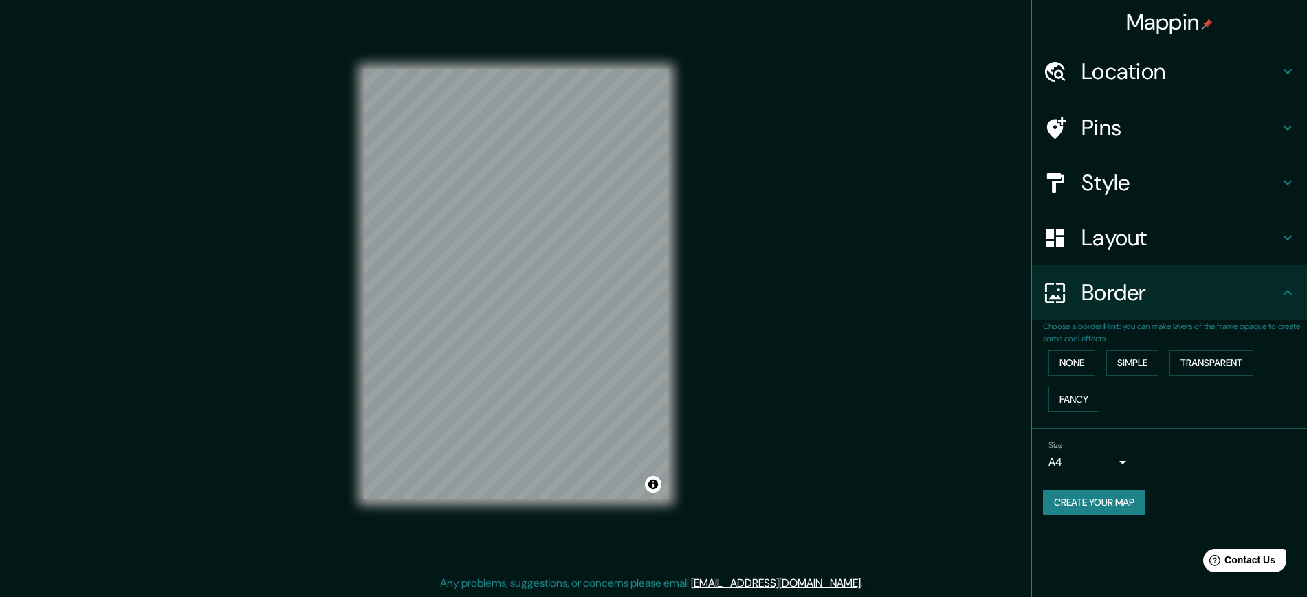
click at [1045, 248] on h4 "Layout" at bounding box center [1181, 238] width 198 height 28
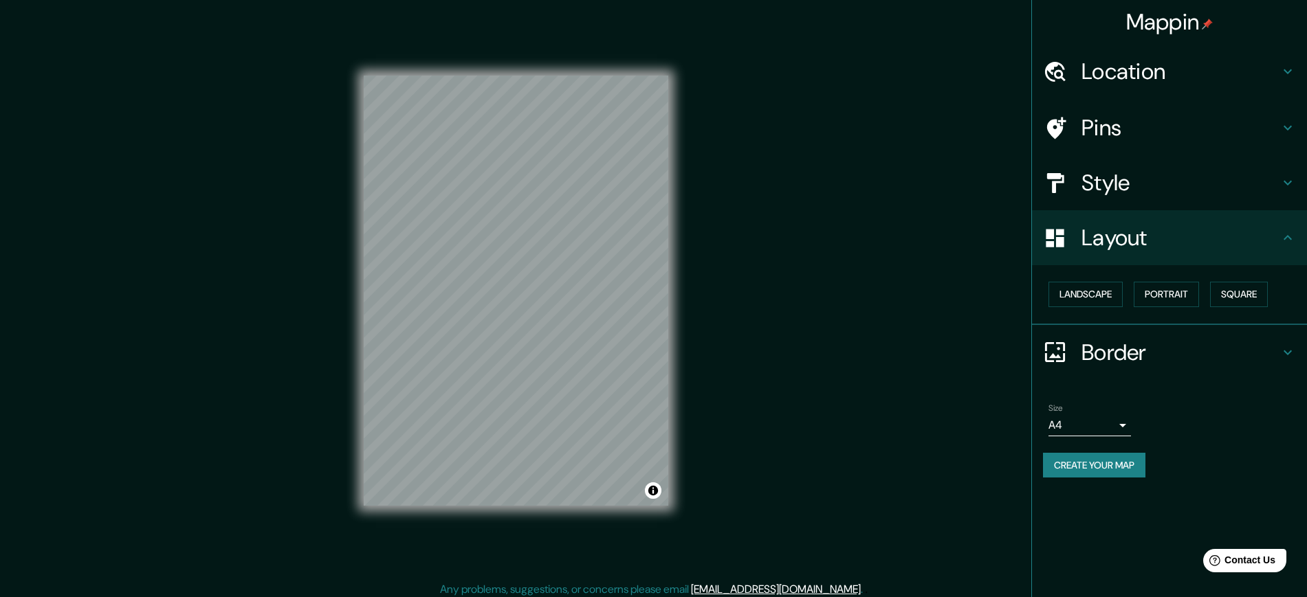
click at [1045, 66] on h4 "Location" at bounding box center [1181, 72] width 198 height 28
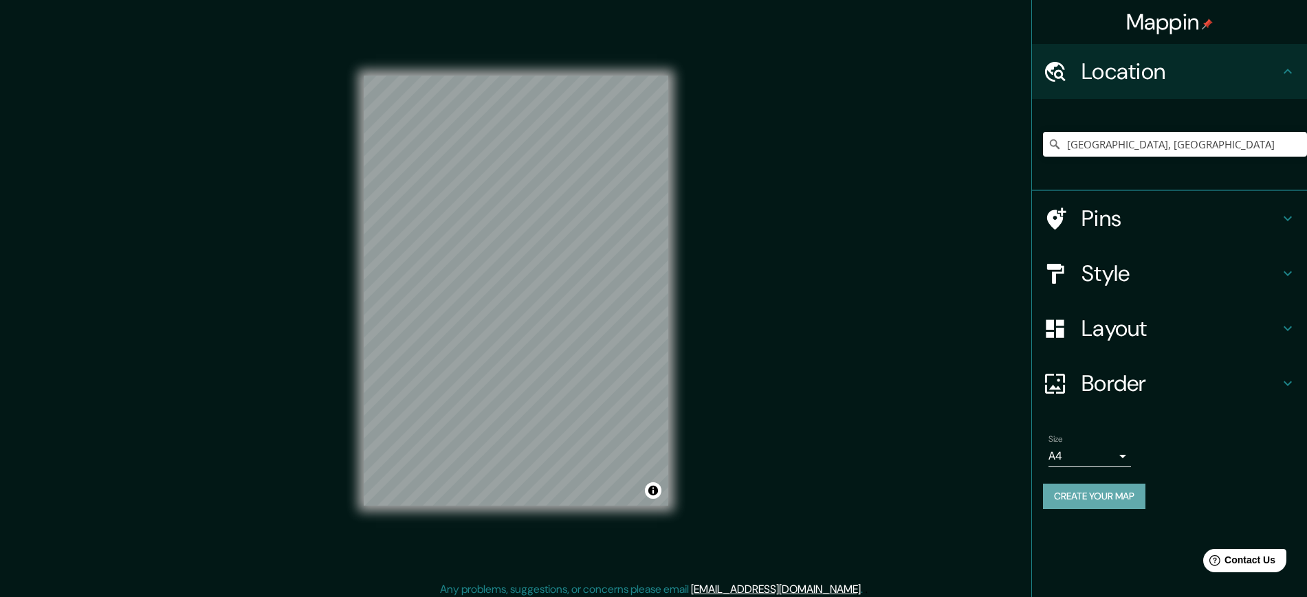
click at [1045, 477] on button "Create your map" at bounding box center [1094, 496] width 102 height 25
click at [599, 477] on div "© Mapbox © OpenStreetMap Improve this map" at bounding box center [516, 291] width 305 height 538
